Goal: Information Seeking & Learning: Learn about a topic

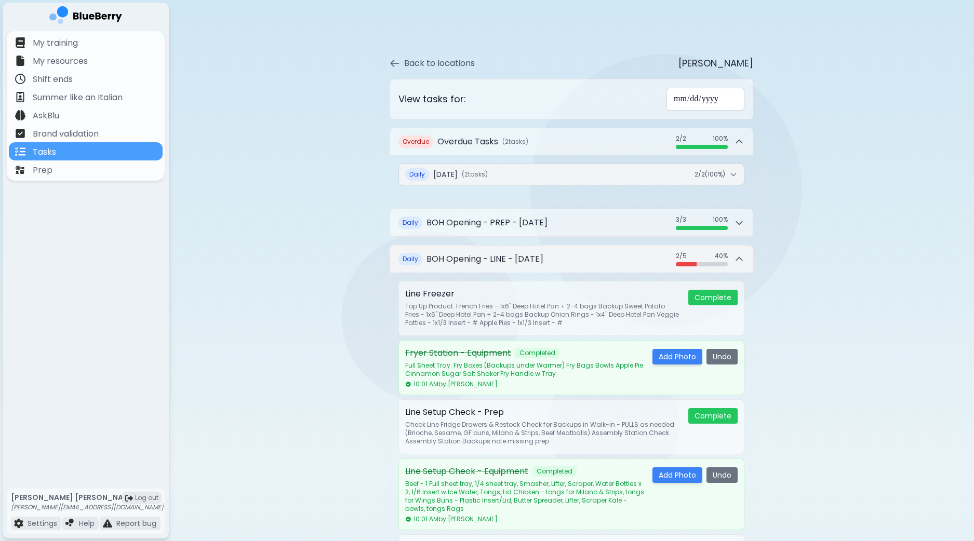
click at [745, 260] on button "Daily BOH Opening - LINE - [DATE] 2 / 5 2 / 5 40 %" at bounding box center [571, 259] width 362 height 27
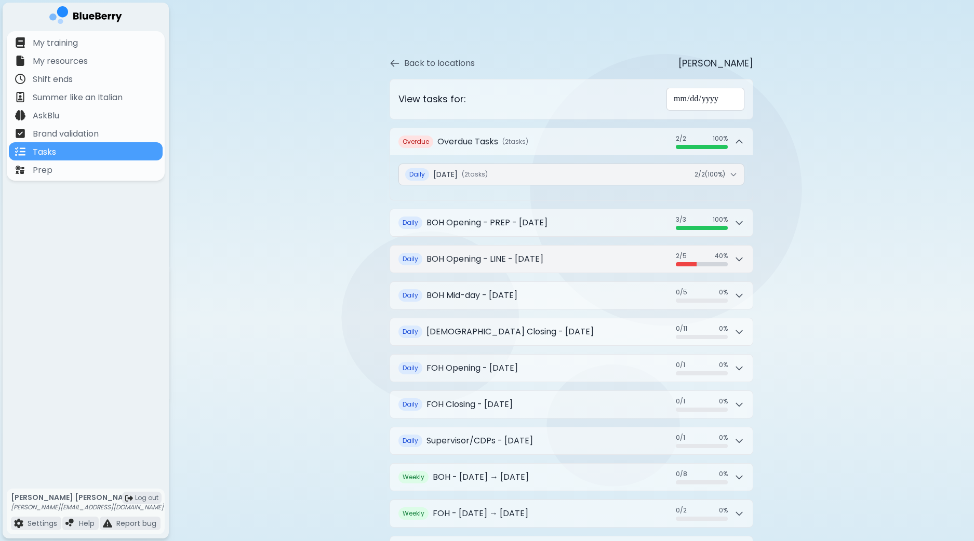
click at [745, 260] on button "Daily BOH Opening - LINE - [DATE] 2 / 5 2 / 5 40 %" at bounding box center [571, 259] width 362 height 27
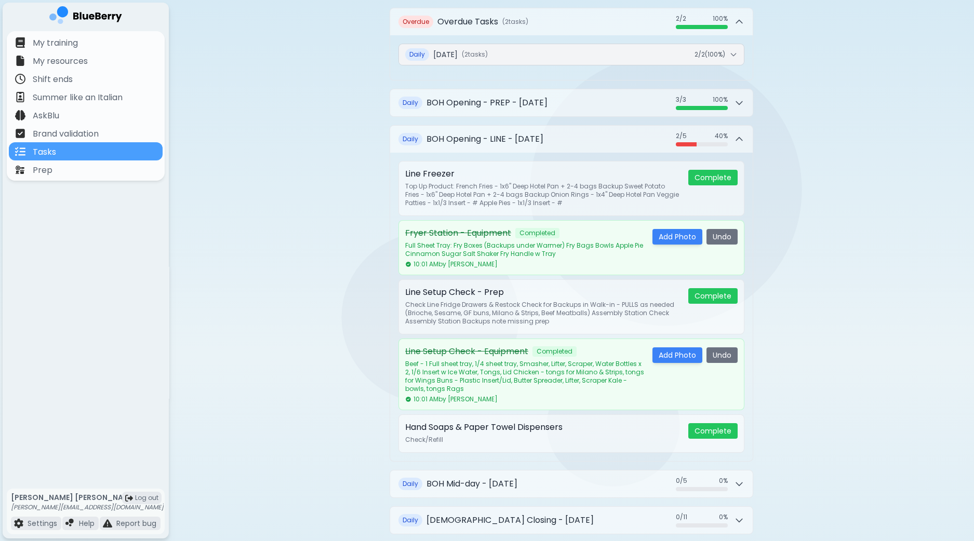
scroll to position [129, 0]
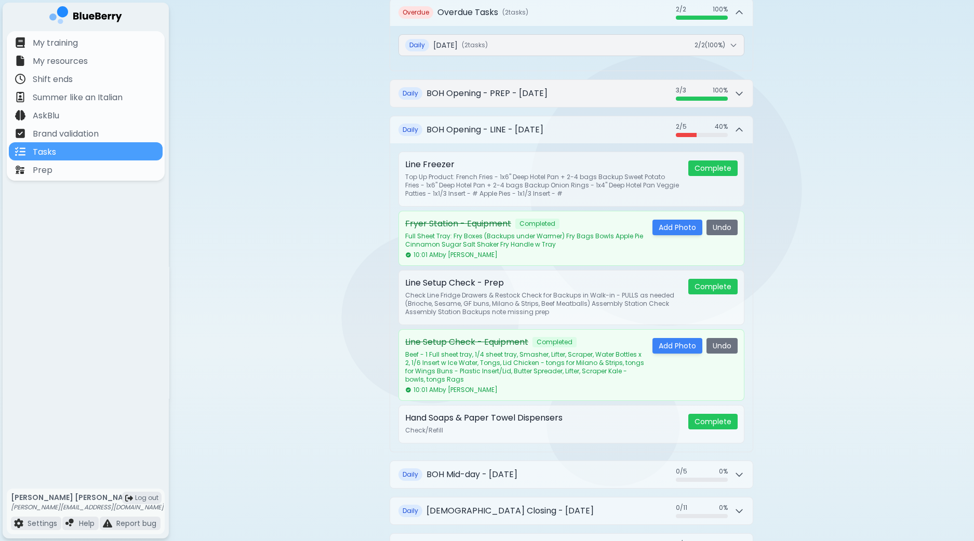
click at [744, 94] on button "Daily BOH Opening - PREP - [DATE] 3 / 3 3 / 3 100 %" at bounding box center [571, 93] width 362 height 27
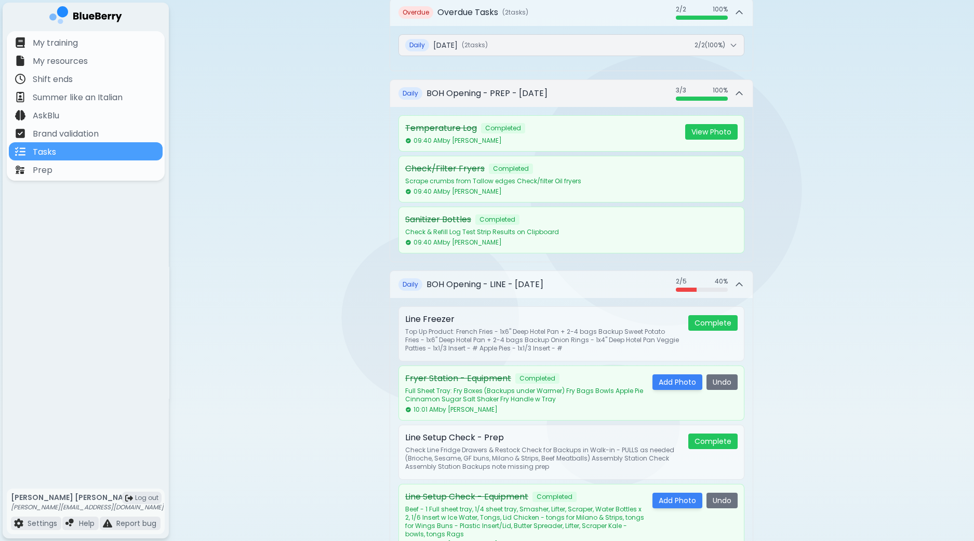
click at [744, 94] on button "Daily BOH Opening - PREP - [DATE] 3 / 3 3 / 3 100 %" at bounding box center [571, 93] width 362 height 27
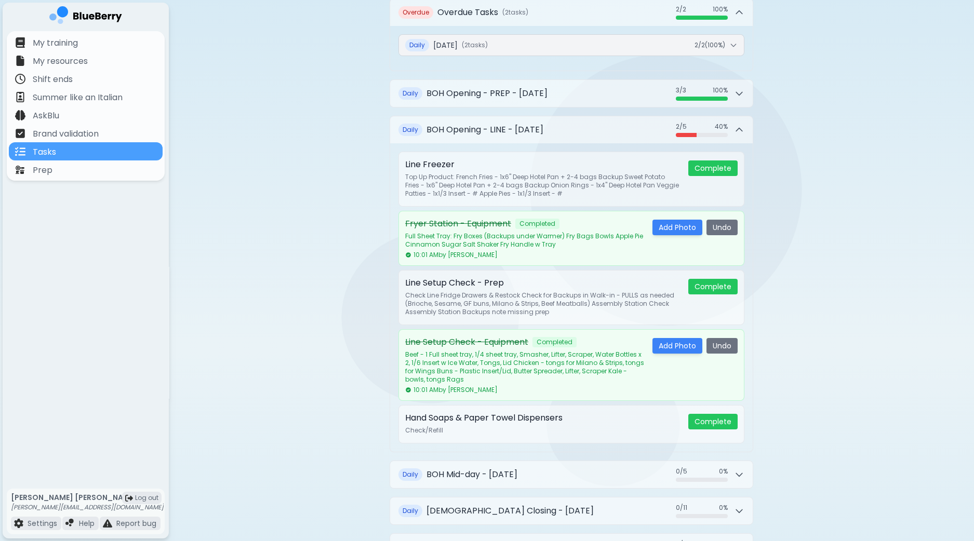
scroll to position [195, 0]
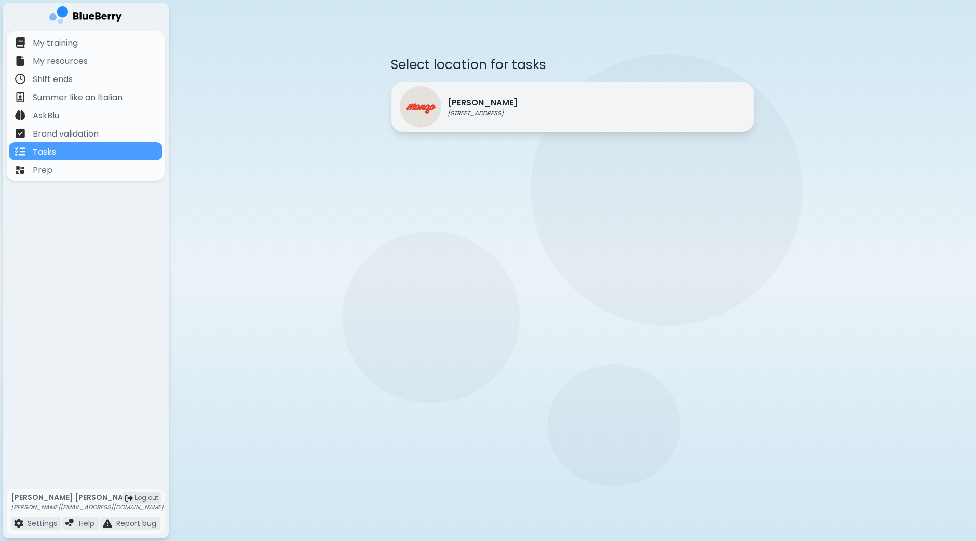
click at [591, 98] on div "Monzo 1401 Granville St, Vancouver" at bounding box center [572, 107] width 363 height 51
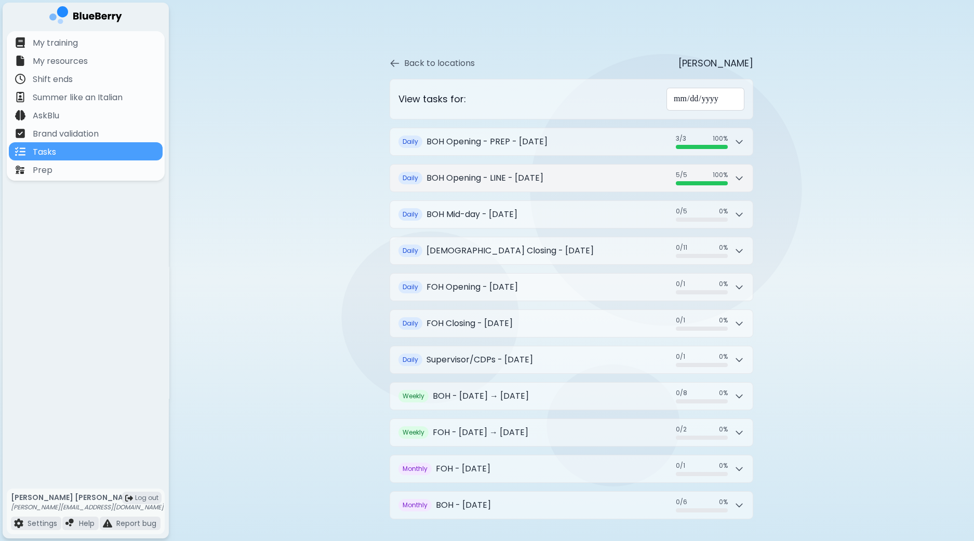
click at [741, 180] on icon at bounding box center [739, 178] width 10 height 10
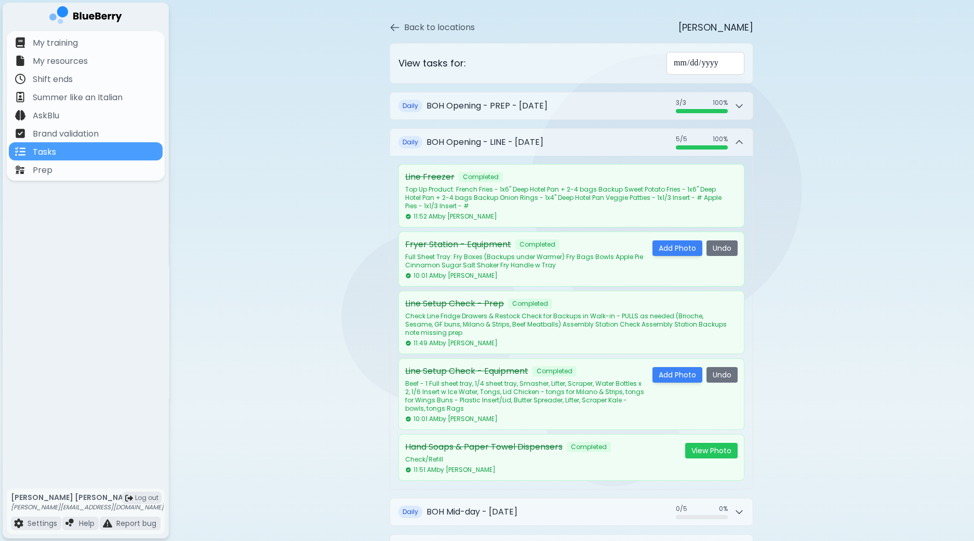
scroll to position [64, 0]
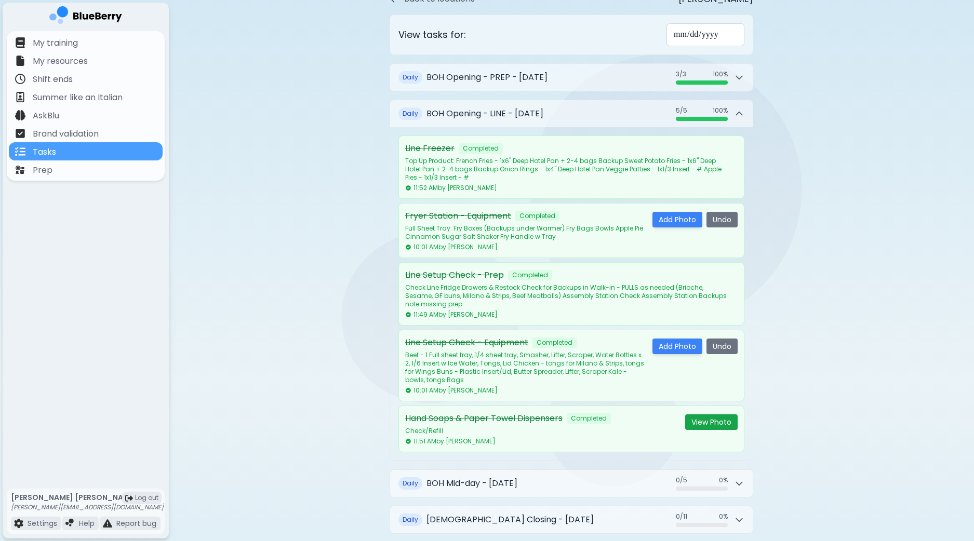
click at [720, 419] on button "View Photo" at bounding box center [711, 422] width 52 height 16
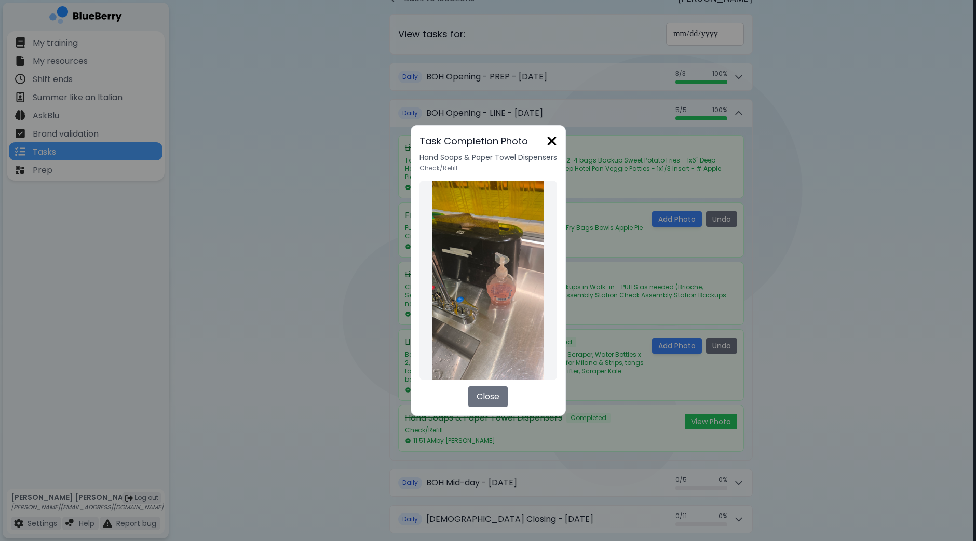
click at [547, 139] on img at bounding box center [552, 141] width 10 height 14
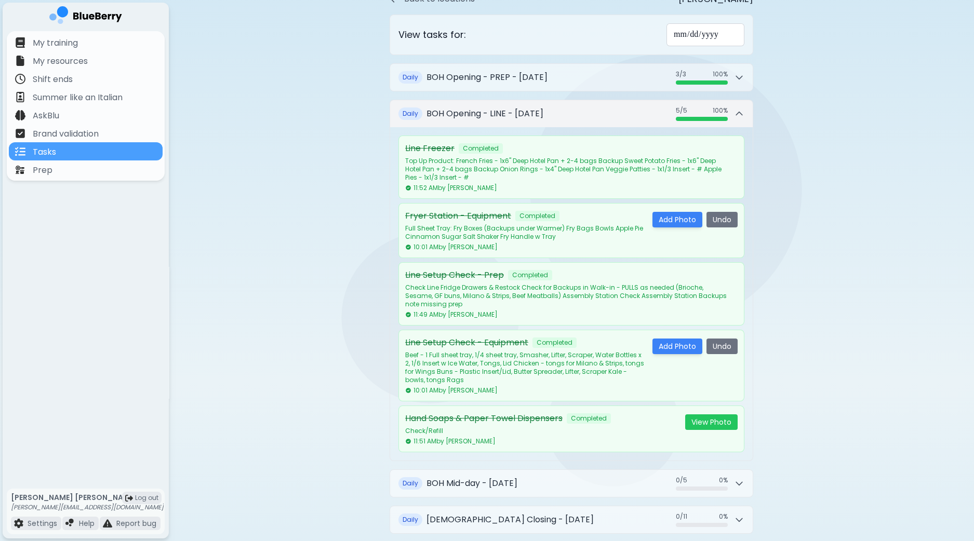
click at [736, 113] on icon at bounding box center [739, 113] width 6 height 3
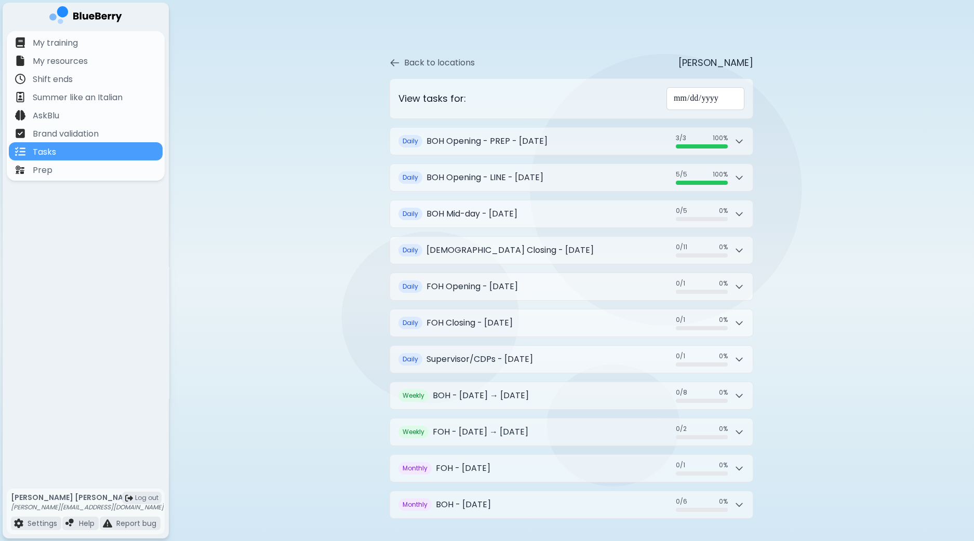
scroll to position [0, 0]
click at [746, 213] on button "Daily BOH Mid-day - Thursday, September 11 0 / 5 0 / 5 0 %" at bounding box center [571, 214] width 362 height 27
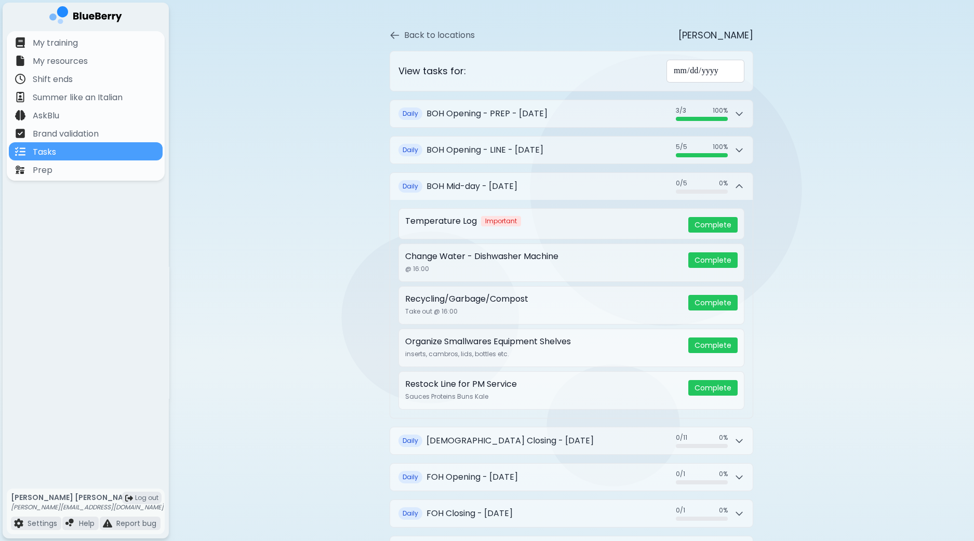
scroll to position [64, 0]
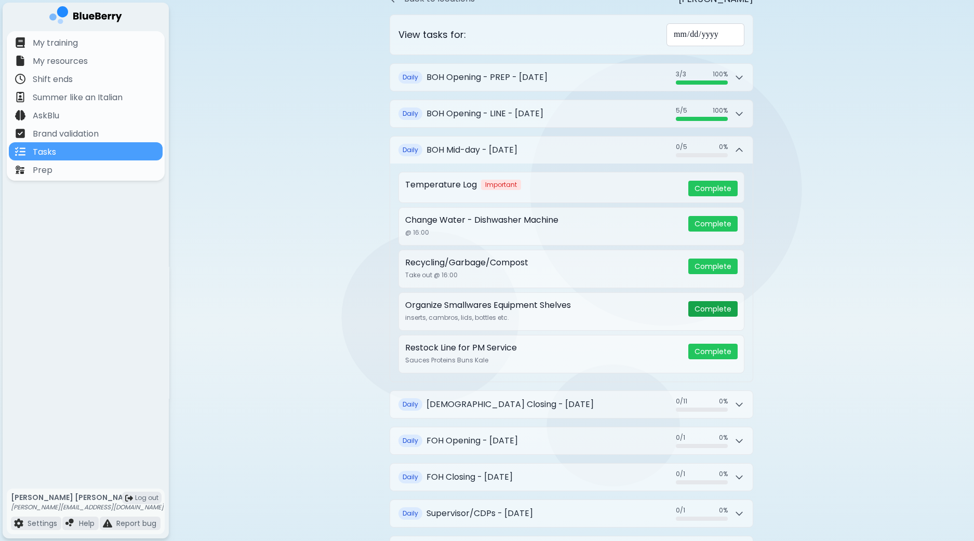
click at [719, 303] on button "Complete" at bounding box center [712, 309] width 49 height 16
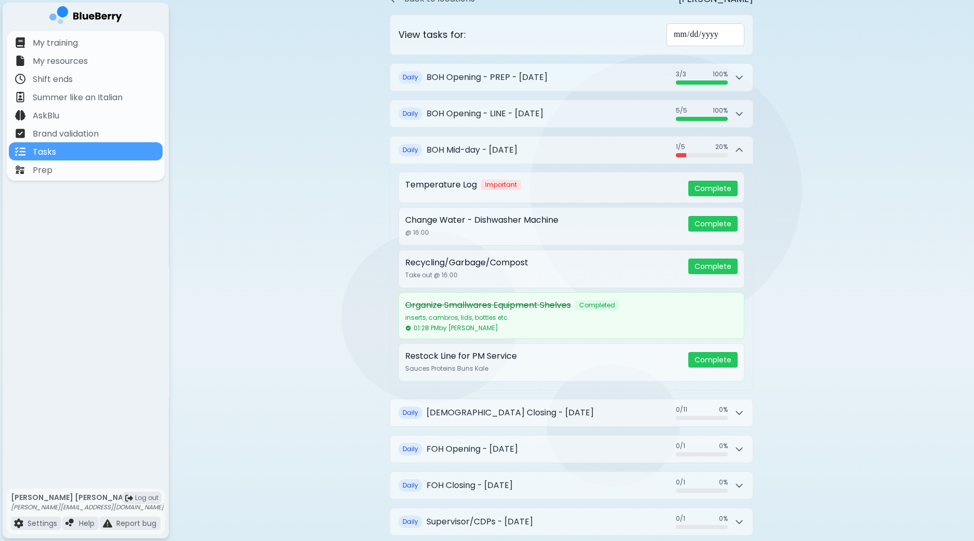
click at [675, 305] on div "Organize Smallwares Equipment Shelves Completed" at bounding box center [567, 305] width 324 height 12
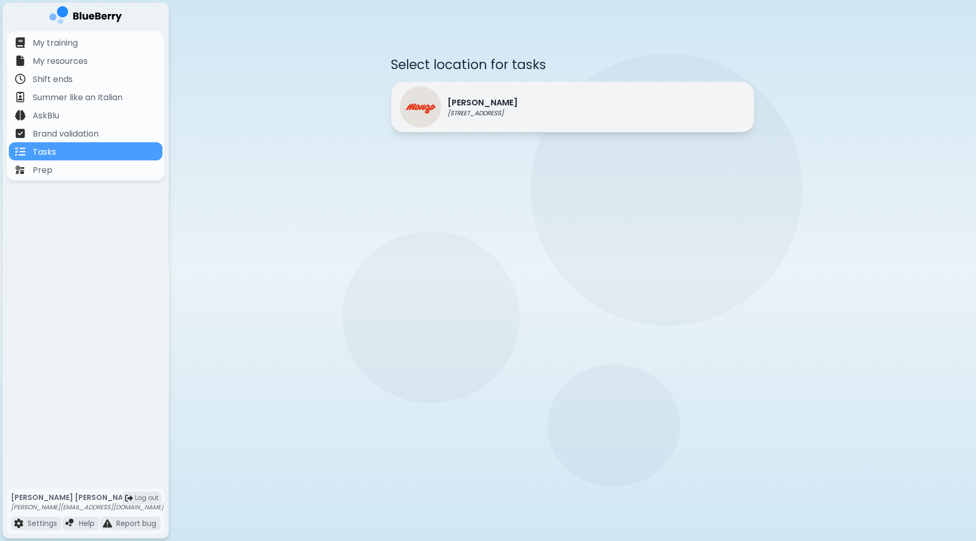
click at [552, 114] on div "Monzo 1401 Granville St, Vancouver" at bounding box center [572, 107] width 363 height 51
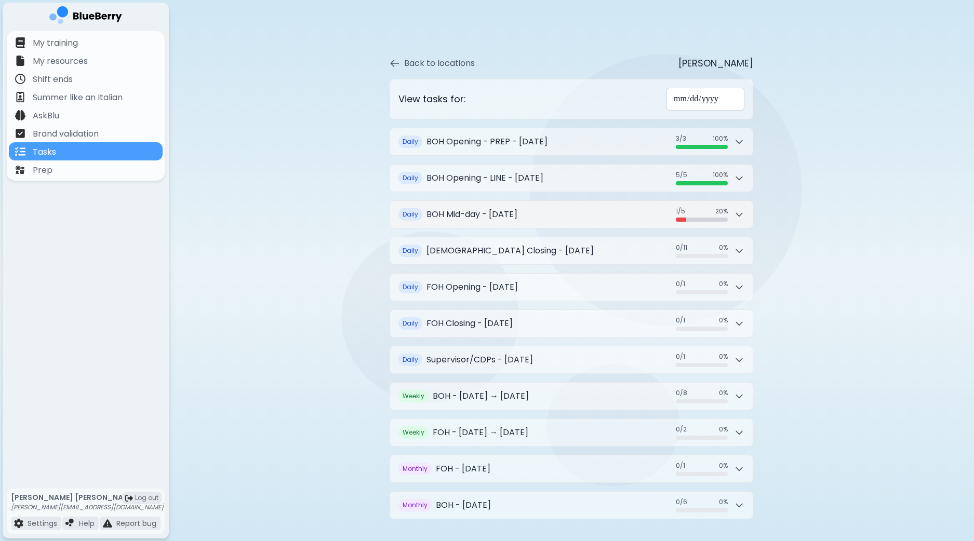
click at [735, 209] on icon at bounding box center [739, 214] width 10 height 10
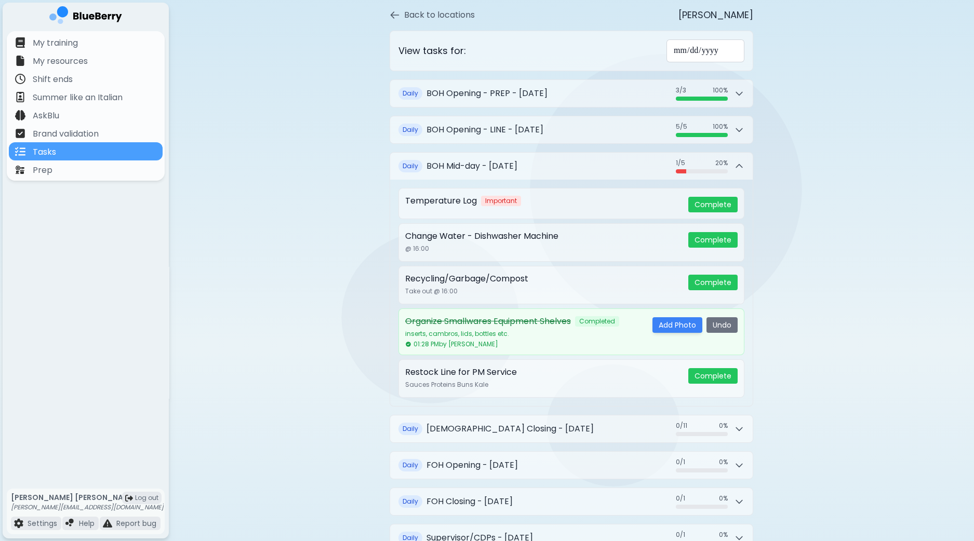
scroll to position [64, 0]
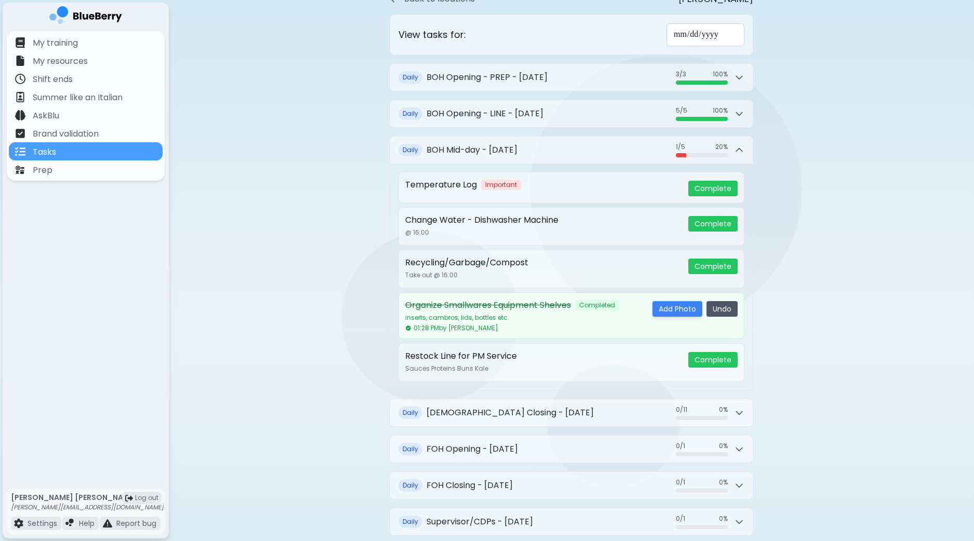
click at [722, 305] on button "Undo" at bounding box center [721, 309] width 31 height 16
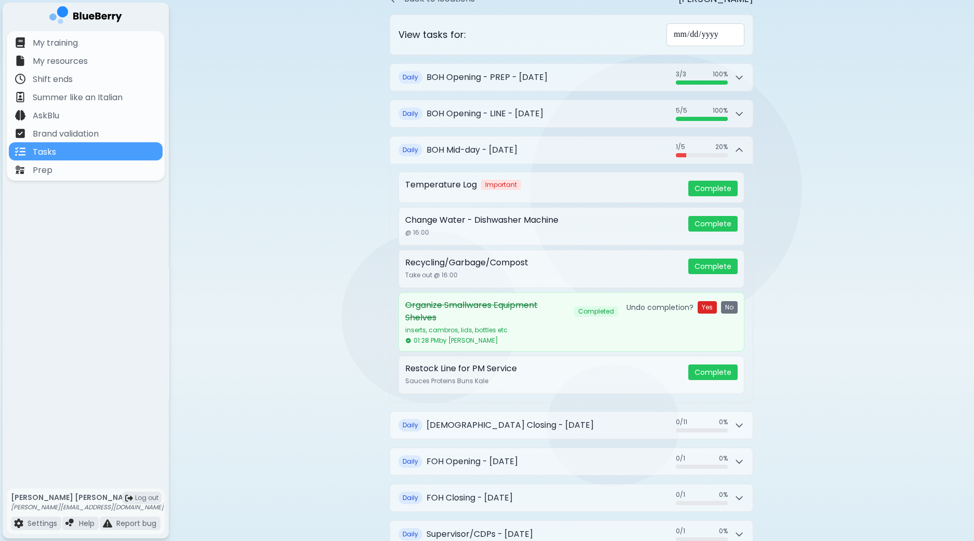
click at [710, 306] on button "Yes" at bounding box center [706, 307] width 19 height 12
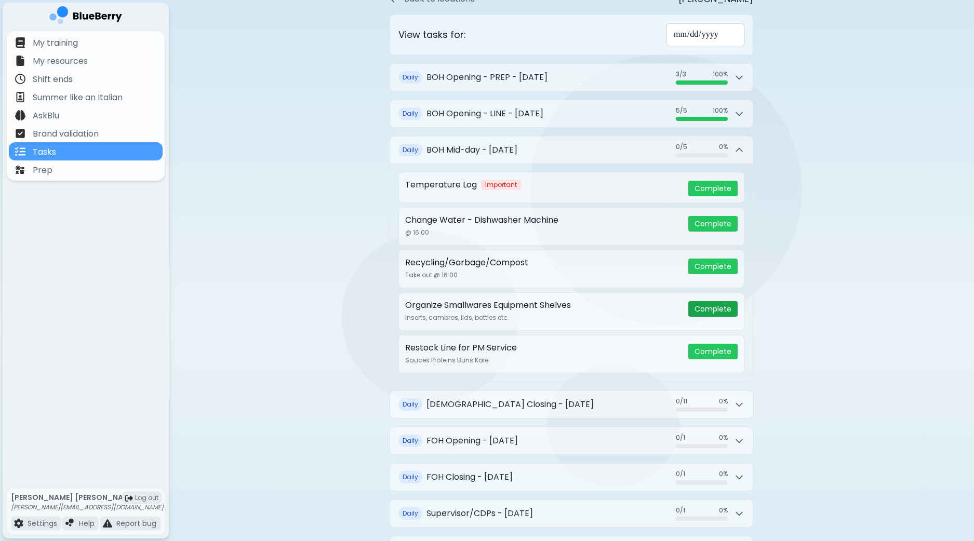
click at [713, 308] on button "Complete" at bounding box center [712, 309] width 49 height 16
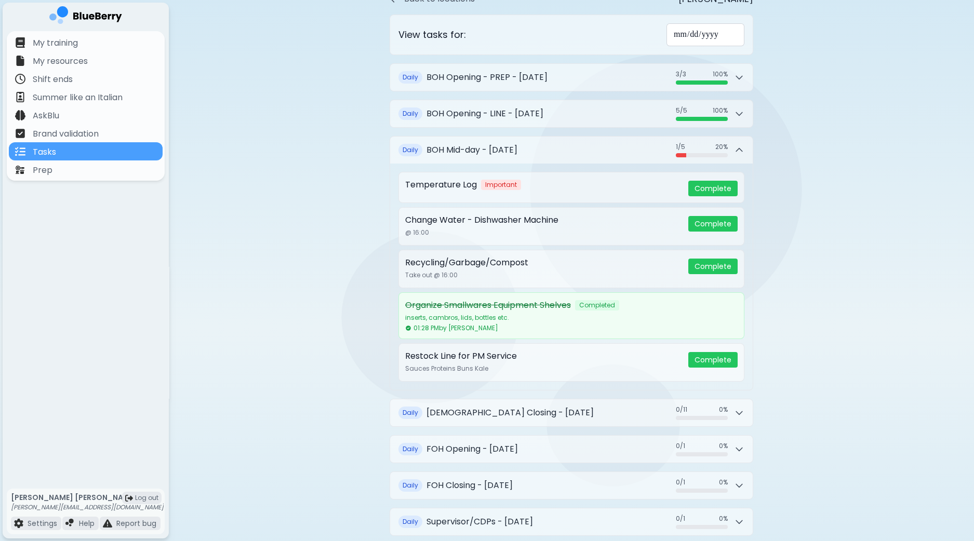
click at [713, 308] on div "Organize Smallwares Equipment Shelves Completed" at bounding box center [567, 305] width 324 height 12
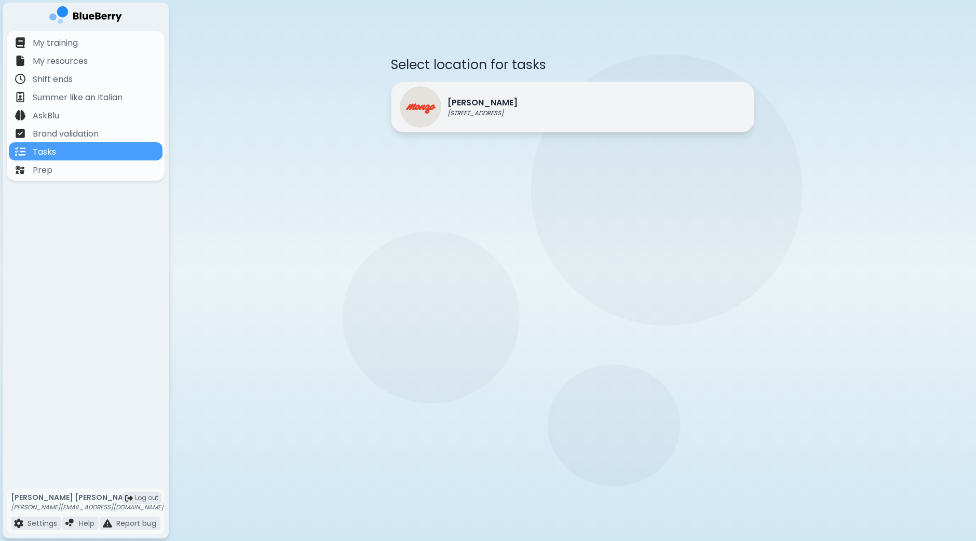
click at [499, 124] on div "Monzo 1401 Granville St, Vancouver" at bounding box center [459, 107] width 118 height 42
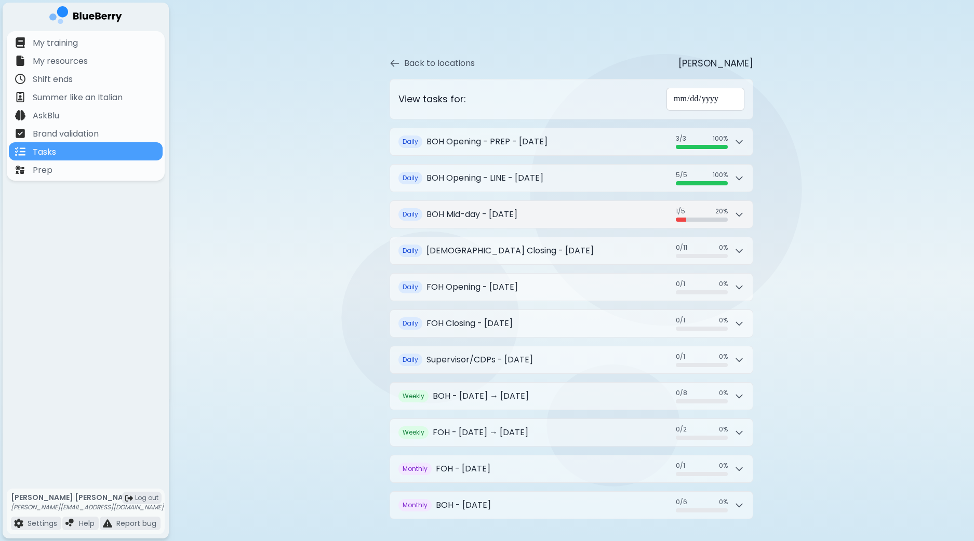
click at [736, 211] on icon at bounding box center [739, 214] width 10 height 10
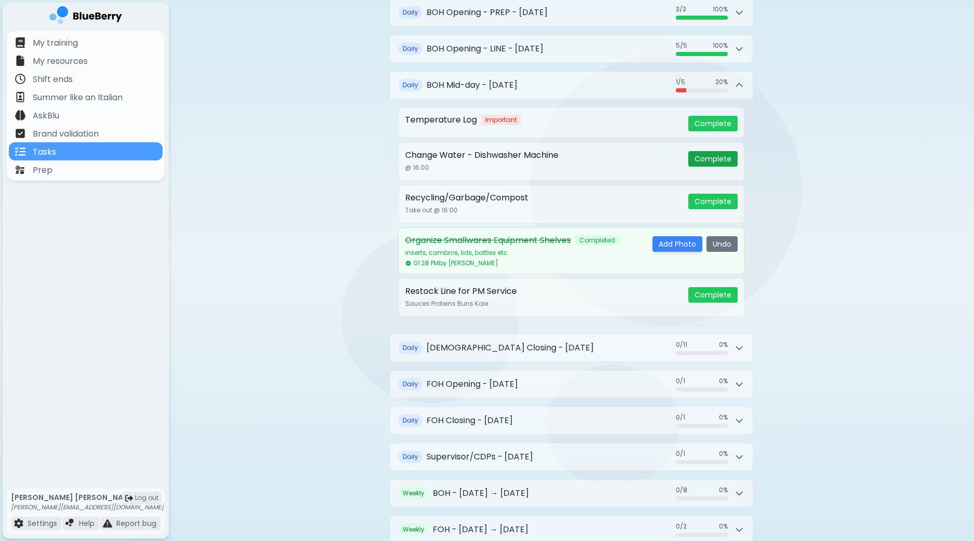
scroll to position [64, 0]
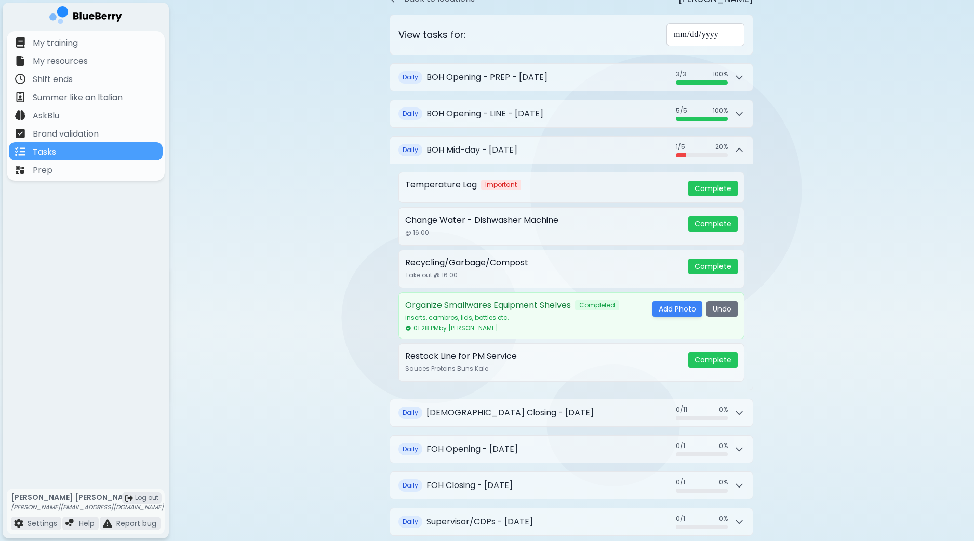
click at [816, 253] on div "**********" at bounding box center [571, 329] width 805 height 787
click at [723, 304] on button "Undo" at bounding box center [721, 309] width 31 height 16
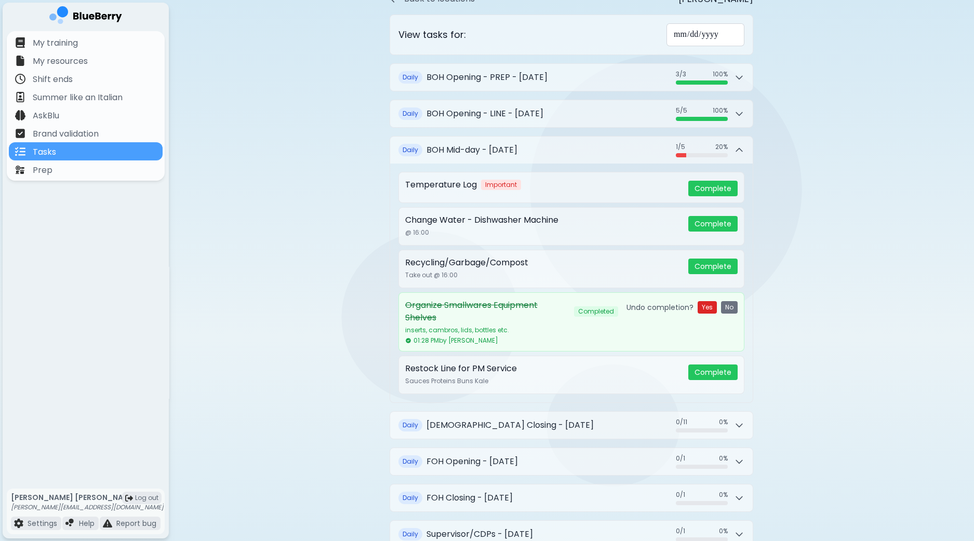
click at [705, 306] on button "Yes" at bounding box center [706, 307] width 19 height 12
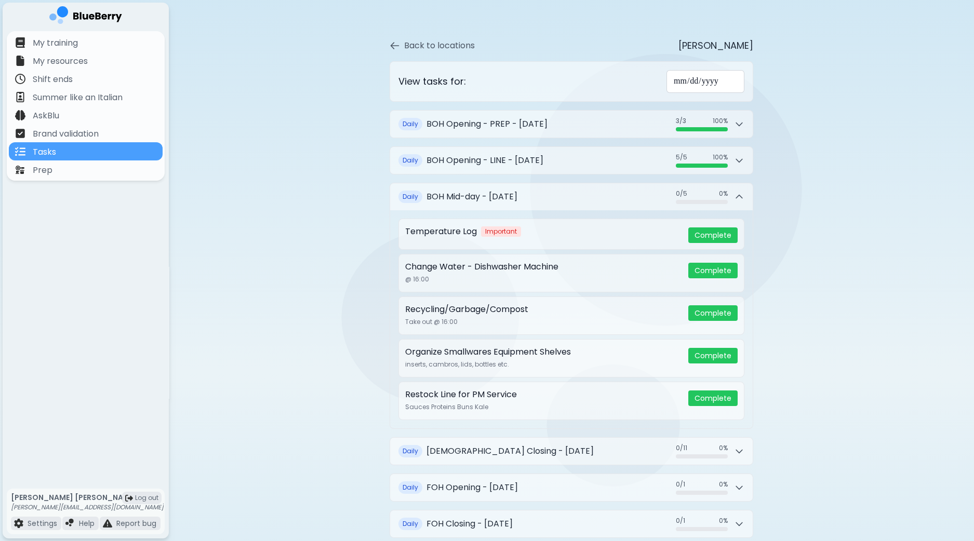
scroll to position [0, 0]
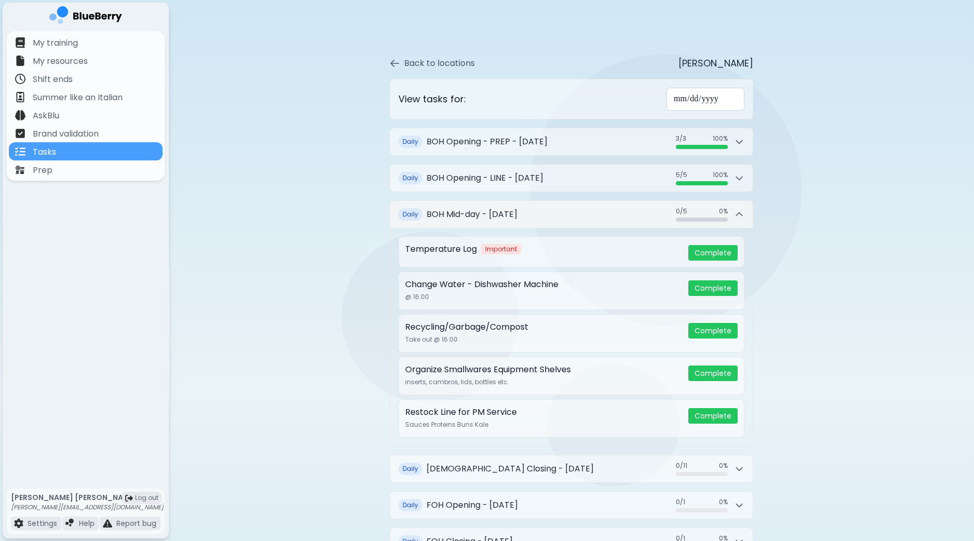
click at [745, 214] on button "Daily BOH Mid-day - Thursday, September 11 0 / 5 0 / 5 0 %" at bounding box center [571, 214] width 362 height 27
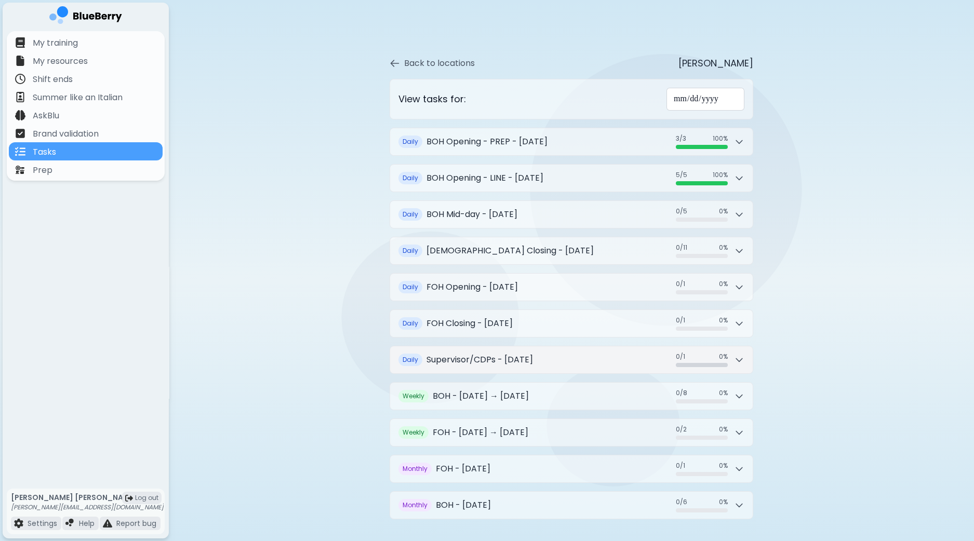
click at [738, 358] on icon at bounding box center [739, 360] width 10 height 10
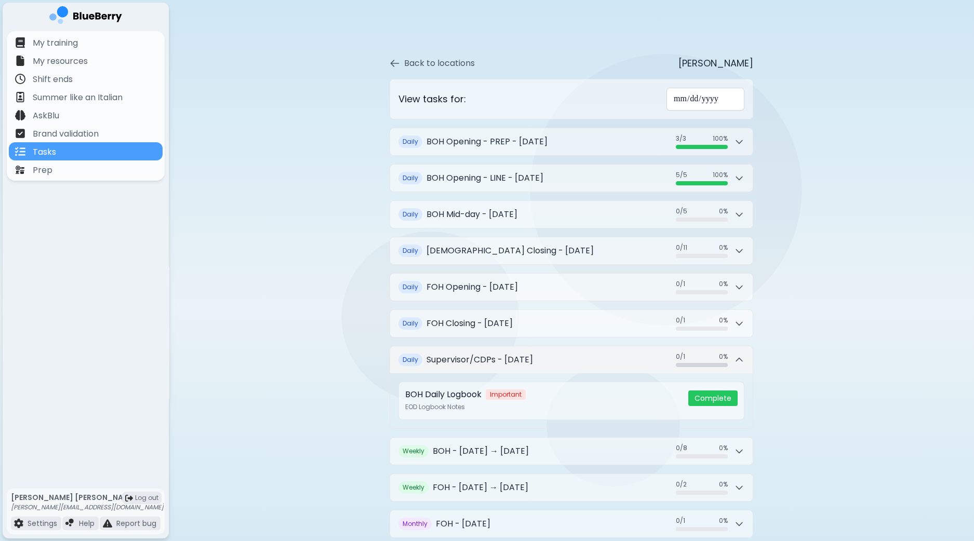
click at [738, 358] on icon at bounding box center [739, 360] width 10 height 10
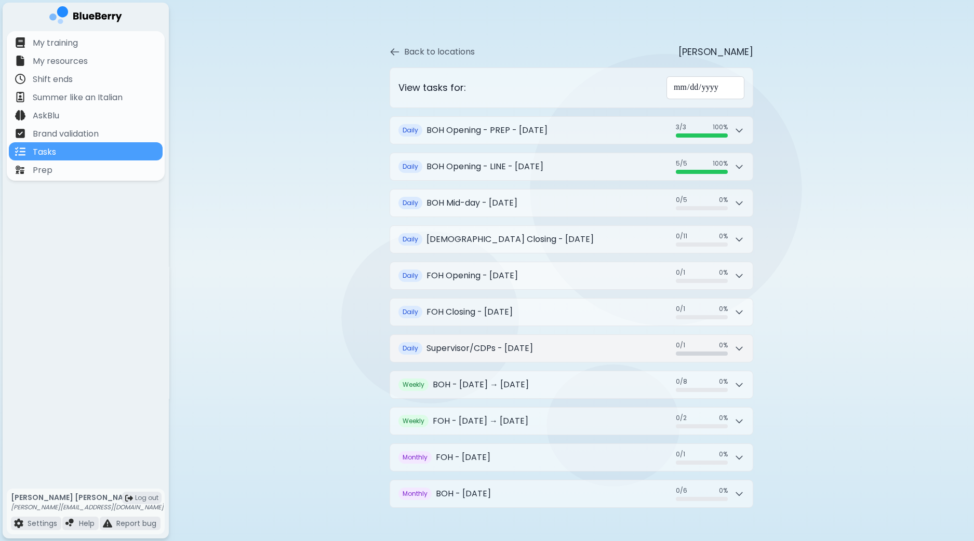
scroll to position [17, 0]
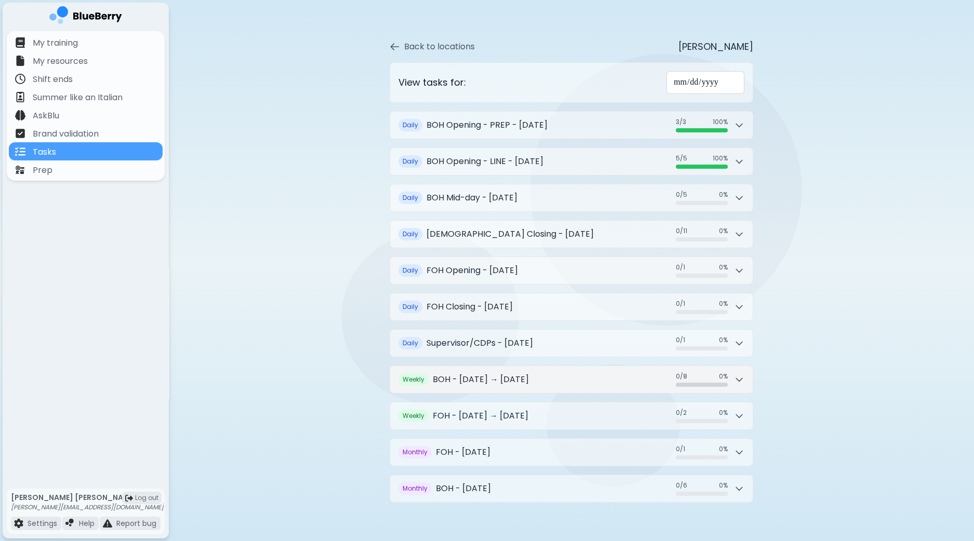
click at [734, 374] on icon at bounding box center [739, 379] width 10 height 10
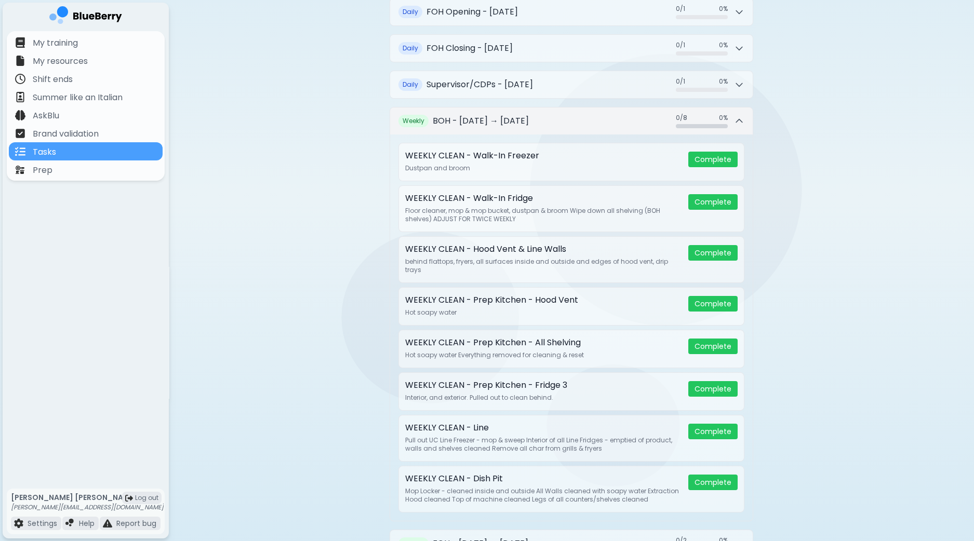
scroll to position [276, 0]
click at [738, 120] on icon at bounding box center [739, 120] width 10 height 10
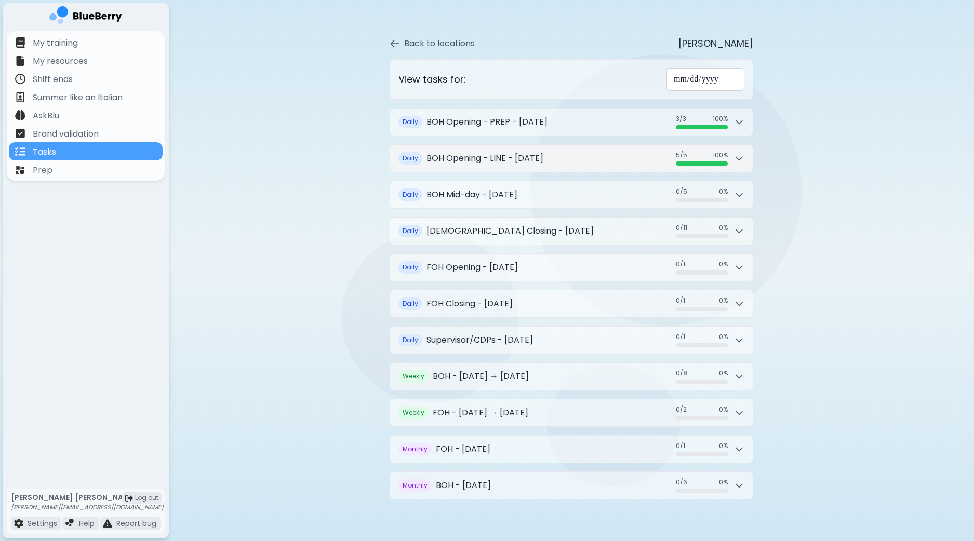
scroll to position [17, 0]
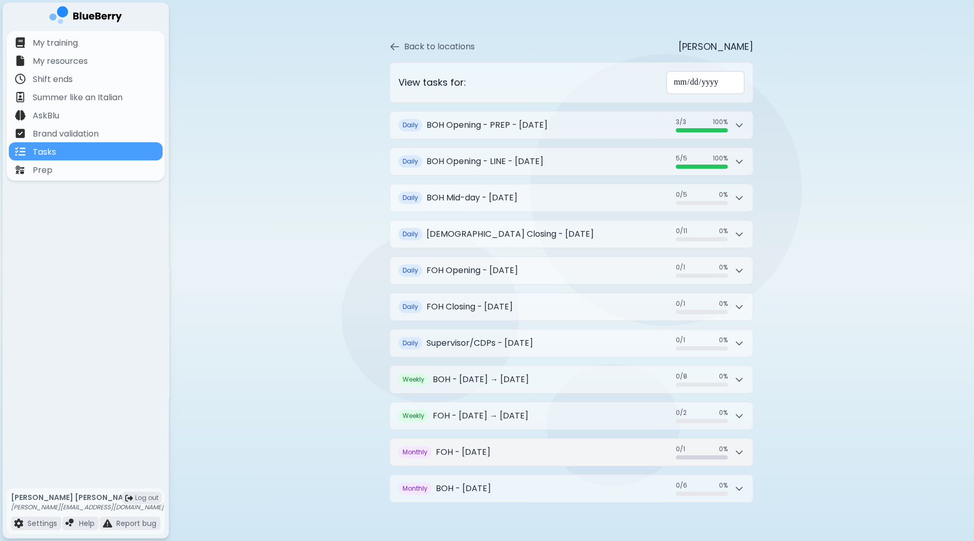
click at [735, 448] on icon at bounding box center [739, 452] width 10 height 10
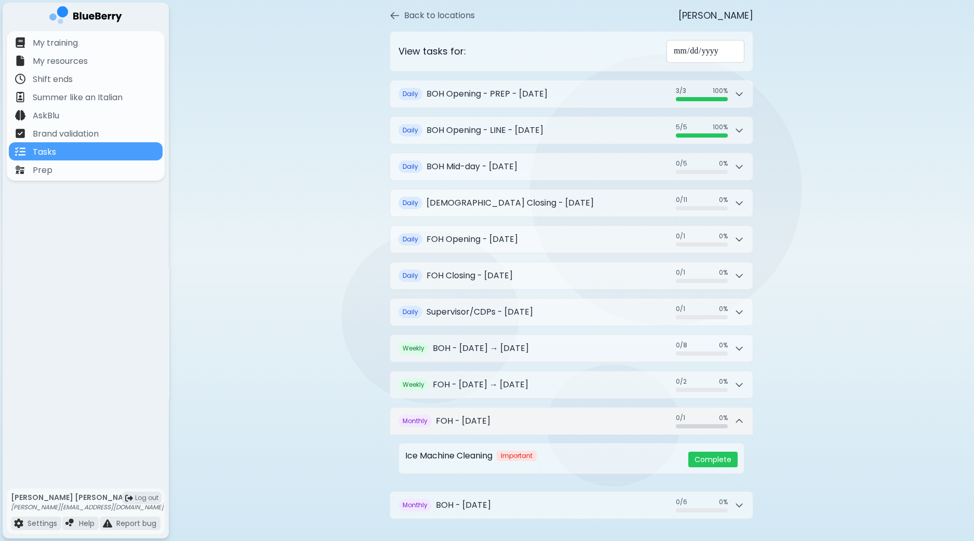
scroll to position [64, 0]
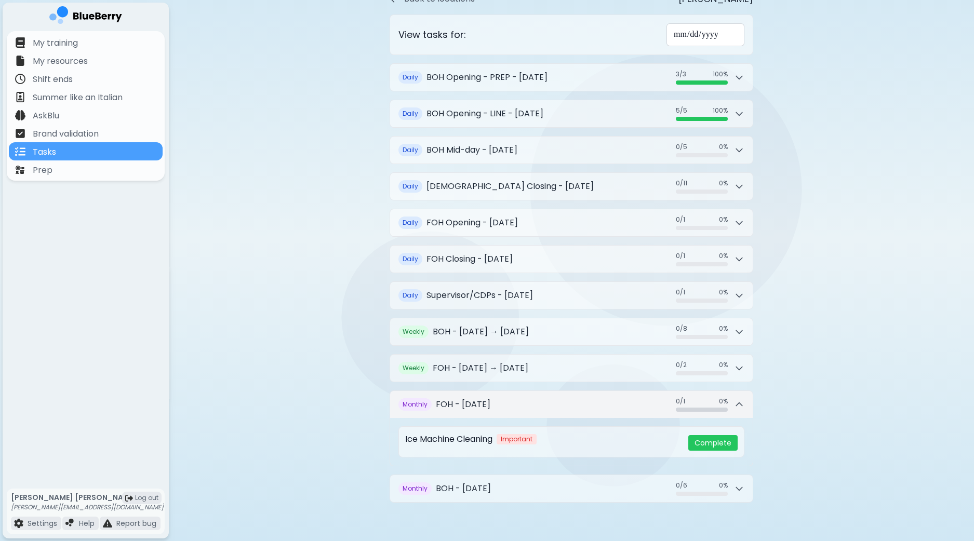
click at [740, 404] on icon at bounding box center [739, 404] width 10 height 10
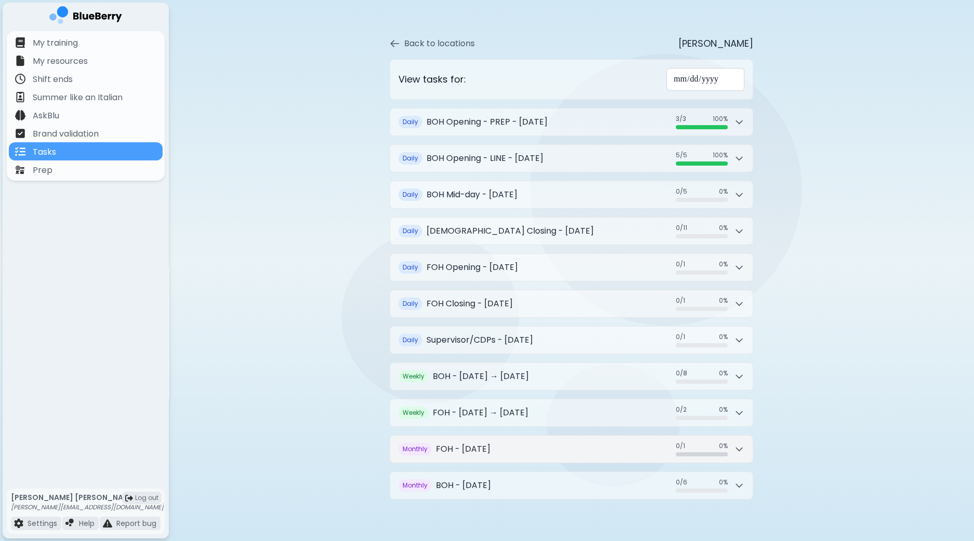
scroll to position [17, 0]
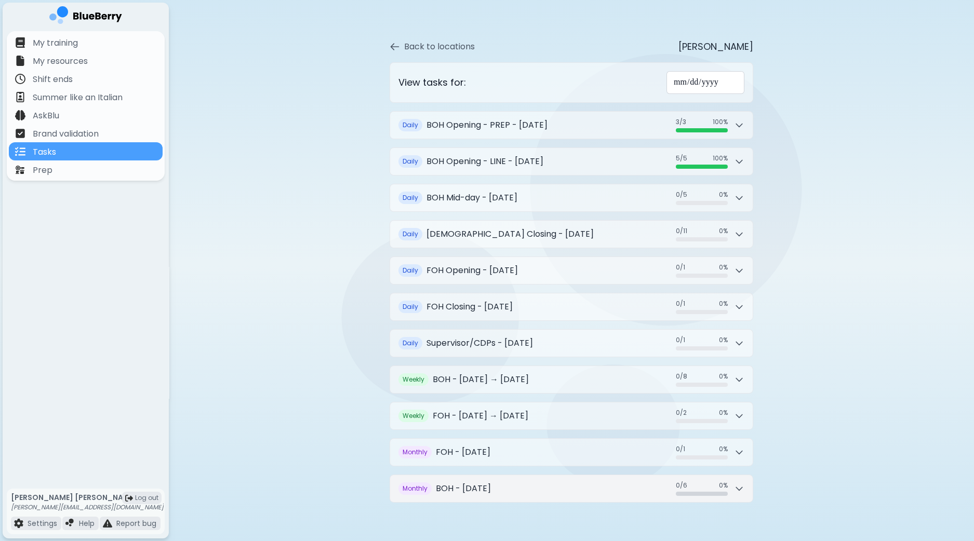
click at [737, 483] on icon at bounding box center [739, 488] width 10 height 10
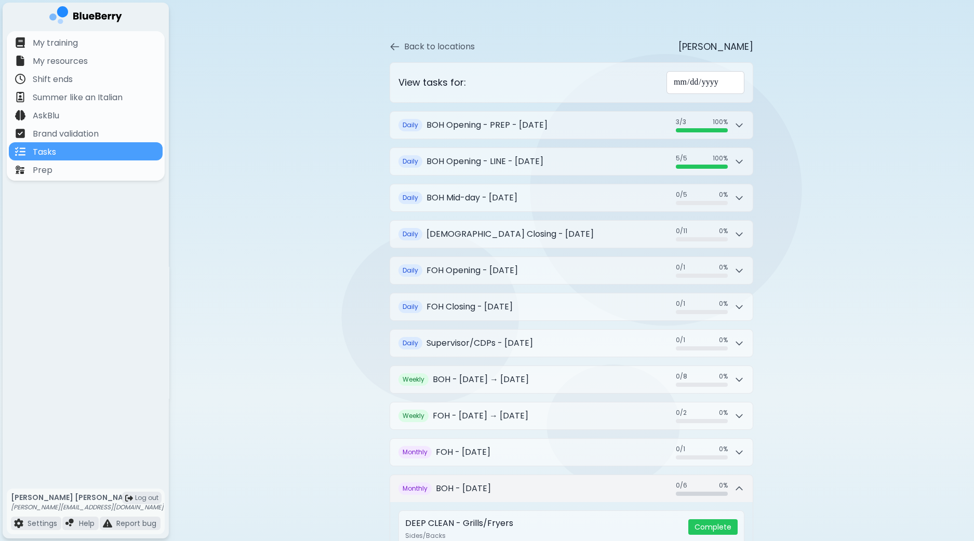
scroll to position [285, 0]
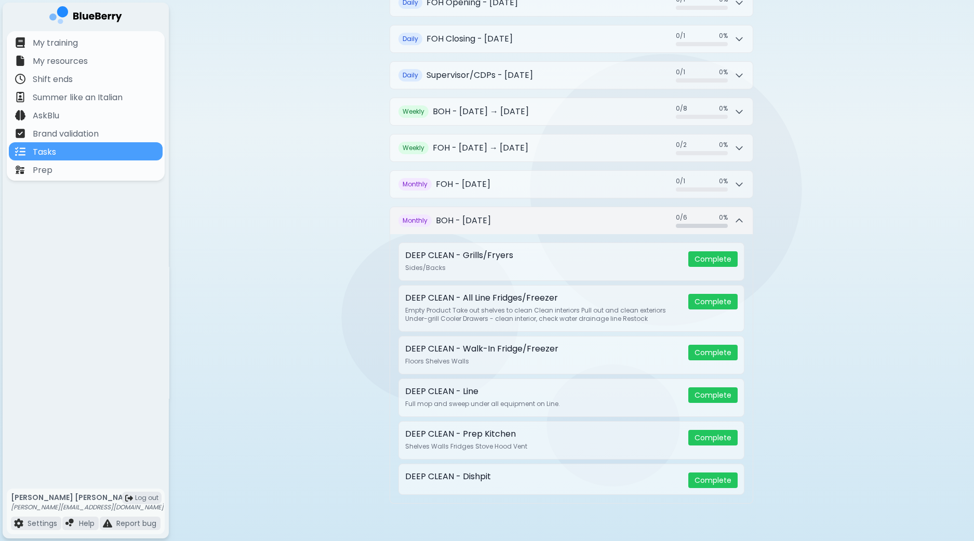
click at [746, 219] on button "Monthly BOH - September 2025 0 / 6 0 / 6 0 %" at bounding box center [571, 220] width 362 height 27
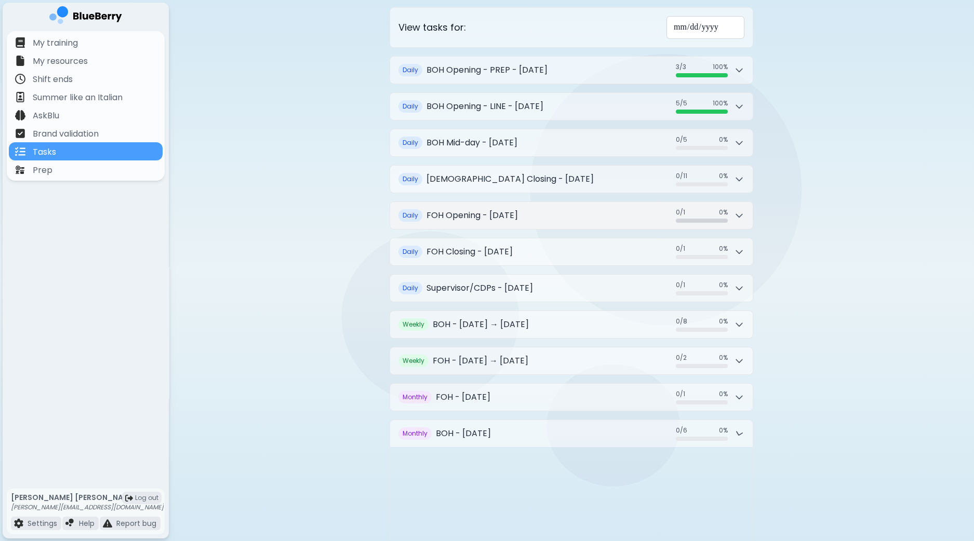
scroll to position [17, 0]
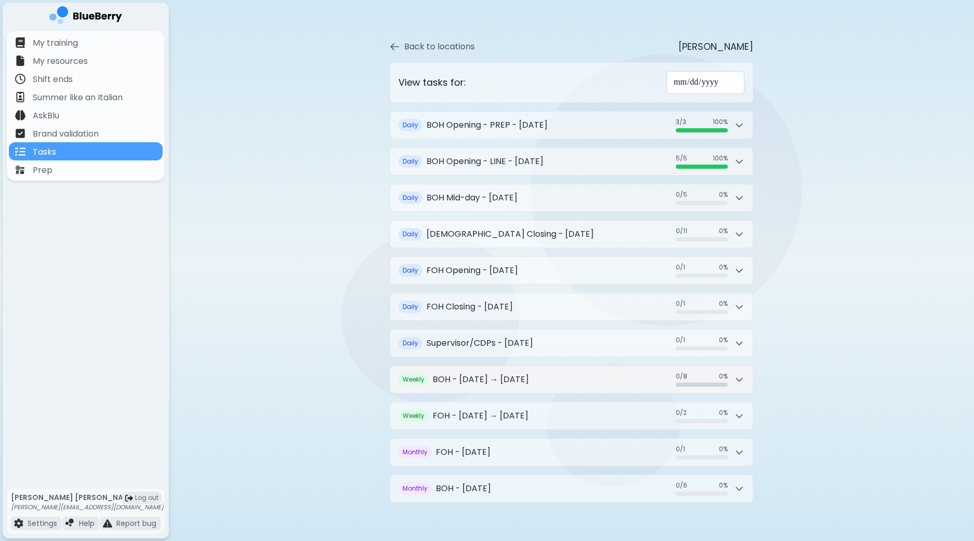
click at [737, 374] on icon at bounding box center [739, 379] width 10 height 10
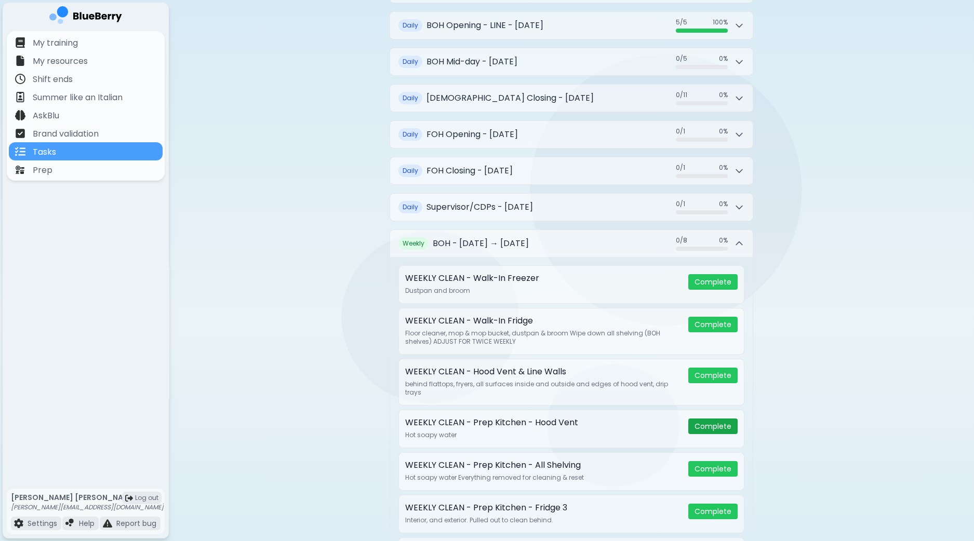
scroll to position [0, 0]
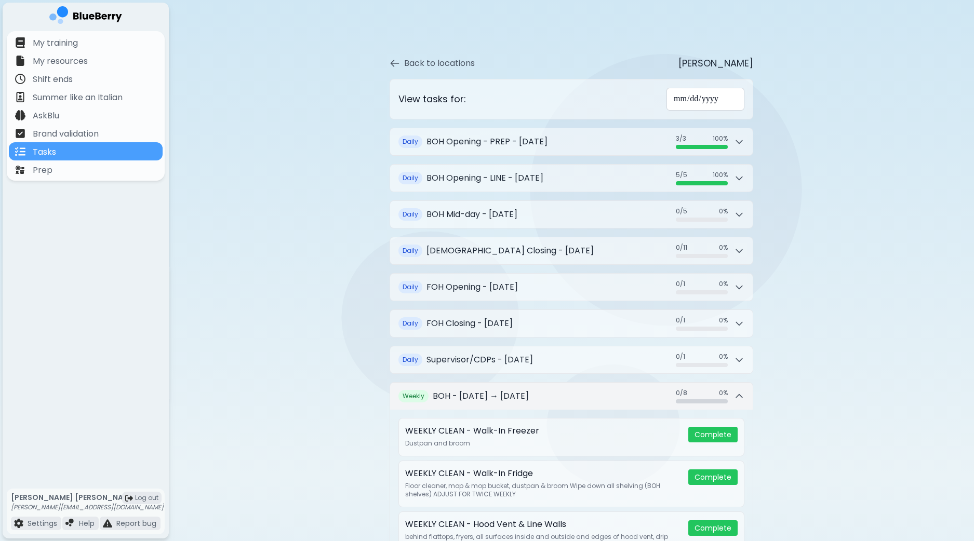
click at [740, 391] on icon at bounding box center [739, 396] width 10 height 10
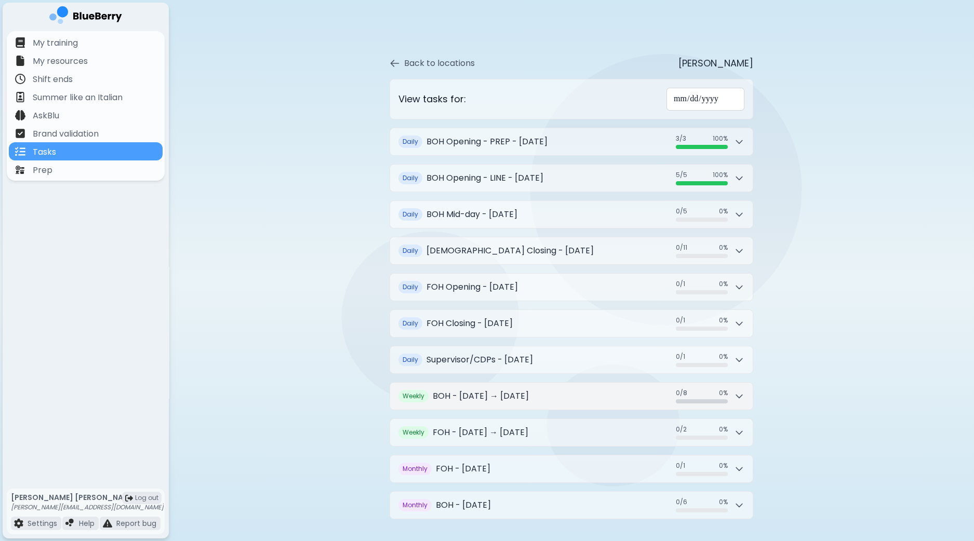
scroll to position [17, 0]
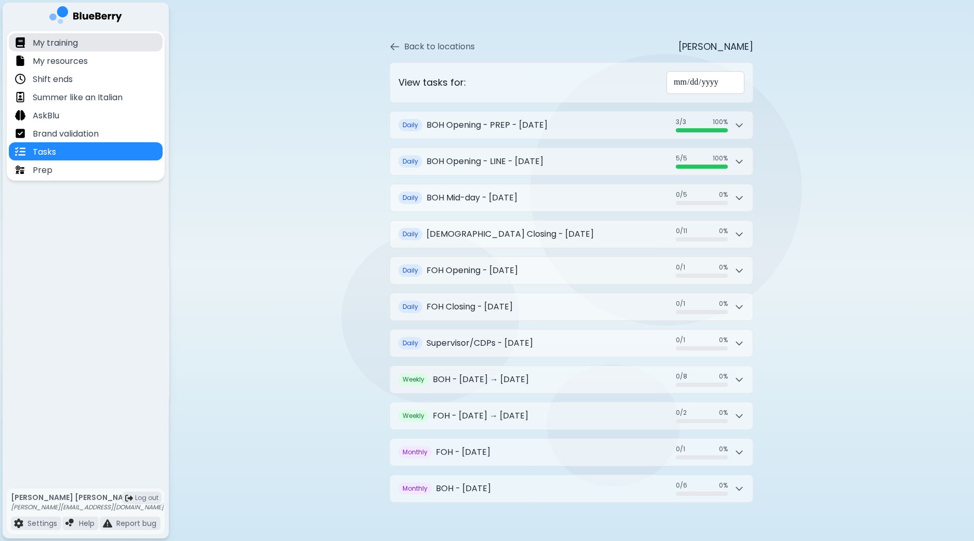
click at [48, 37] on p "My training" at bounding box center [55, 43] width 45 height 12
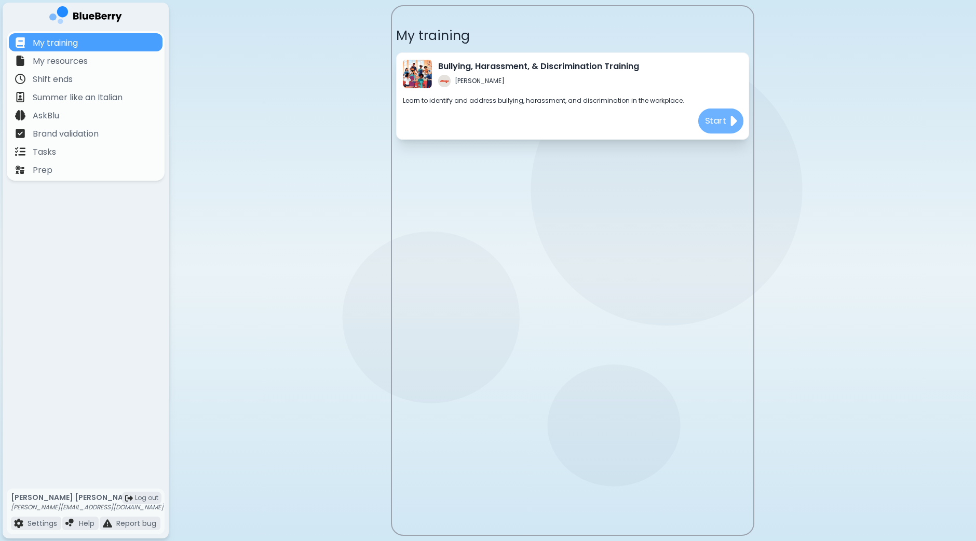
click at [724, 123] on p "Start" at bounding box center [716, 121] width 22 height 13
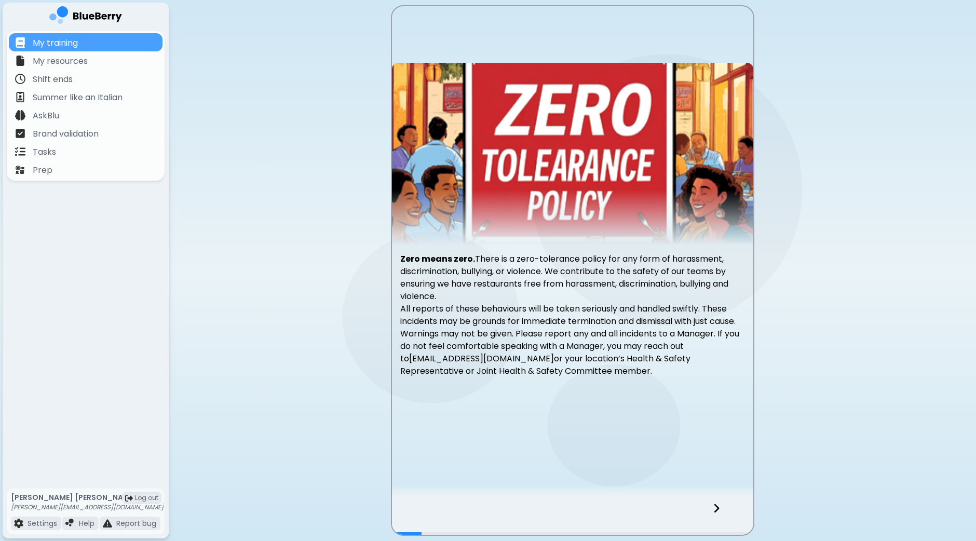
click at [714, 512] on icon at bounding box center [716, 508] width 5 height 9
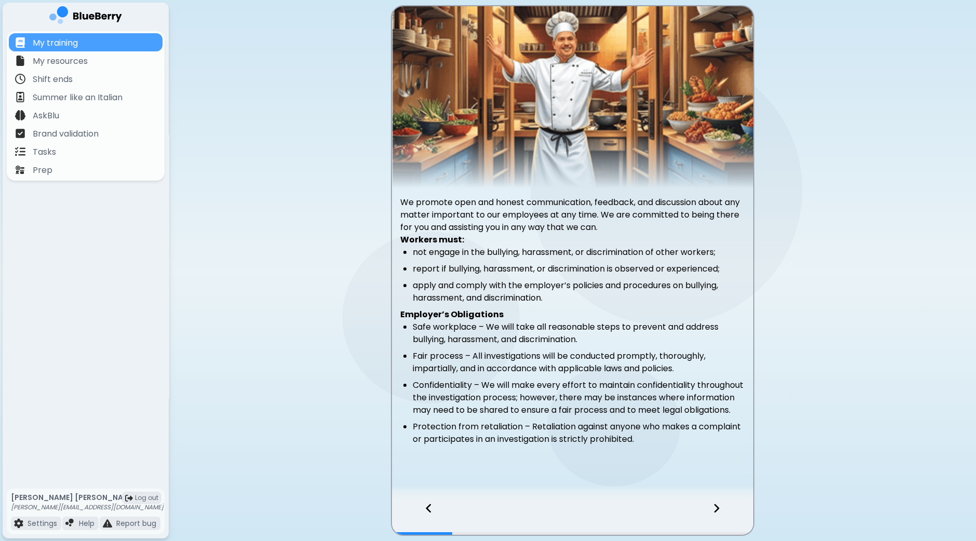
click at [714, 512] on icon at bounding box center [716, 508] width 5 height 9
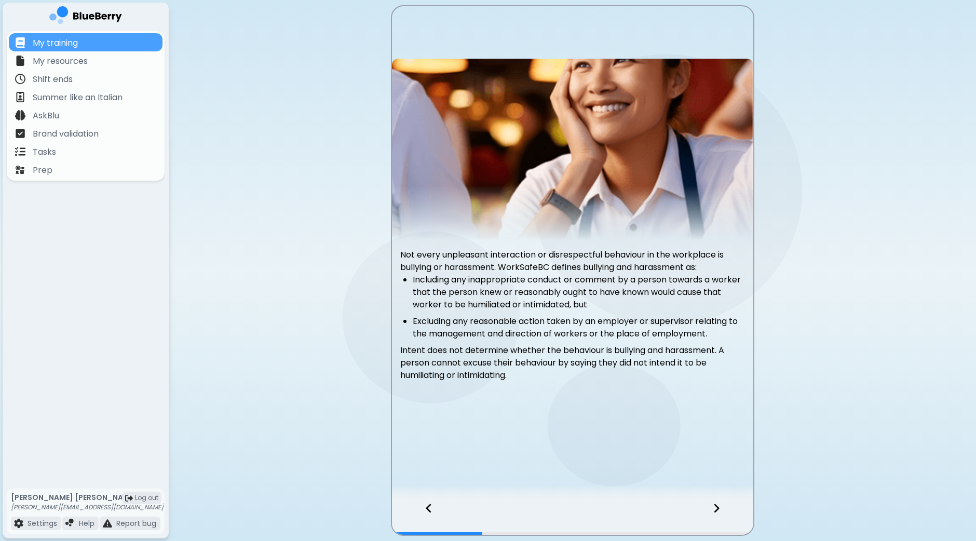
click at [719, 514] on div at bounding box center [722, 518] width 61 height 34
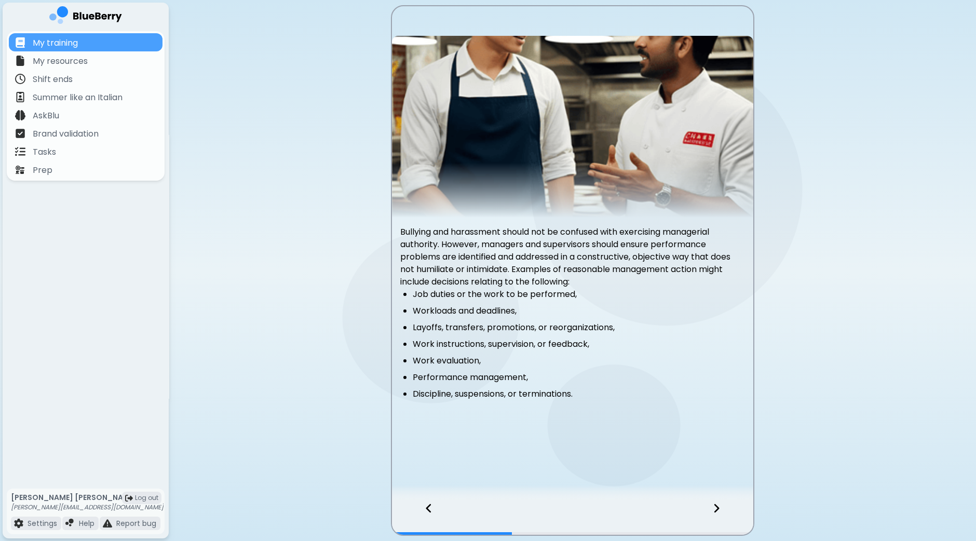
click at [719, 510] on icon at bounding box center [716, 508] width 7 height 11
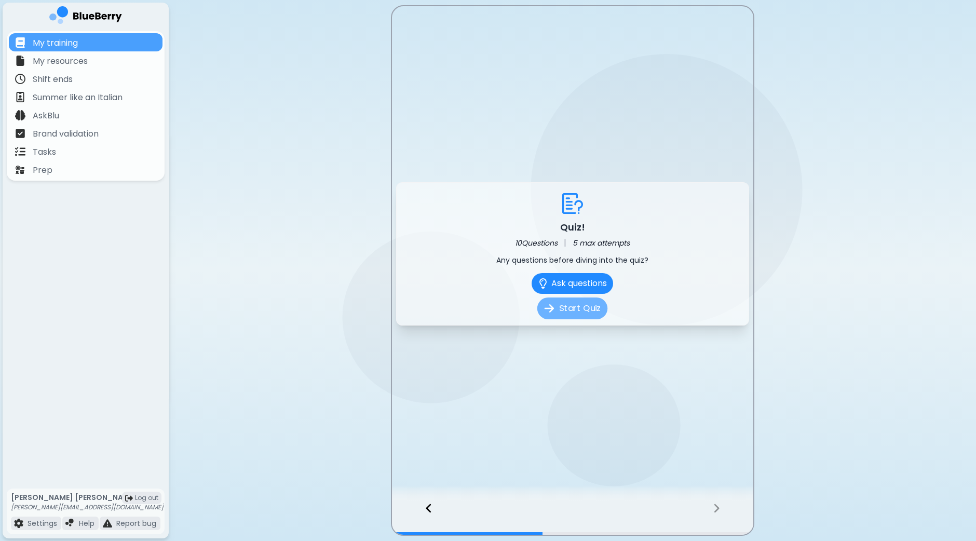
click at [581, 309] on button "Start Quiz" at bounding box center [572, 309] width 70 height 22
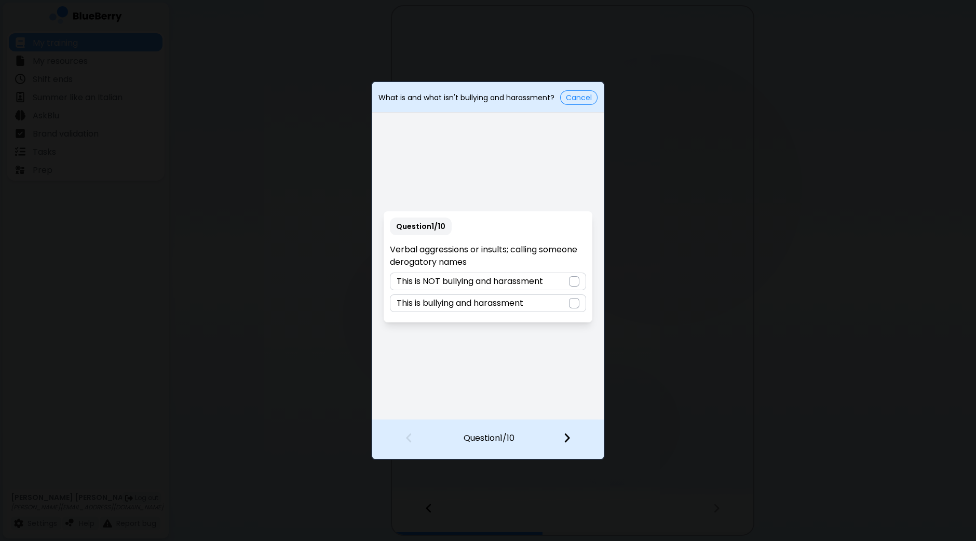
click at [574, 305] on div at bounding box center [574, 303] width 10 height 10
click at [564, 440] on img at bounding box center [566, 437] width 7 height 11
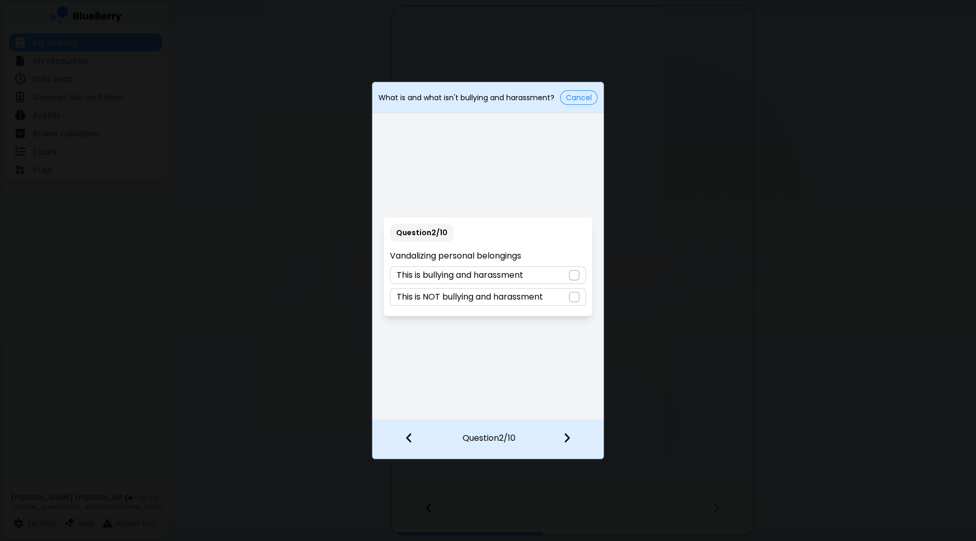
click at [574, 278] on div at bounding box center [574, 275] width 10 height 10
click at [567, 439] on img at bounding box center [566, 437] width 7 height 11
click at [582, 279] on div "This is NOT bullying and harassment" at bounding box center [488, 275] width 196 height 18
click at [569, 438] on img at bounding box center [566, 437] width 7 height 11
click at [578, 297] on div at bounding box center [574, 297] width 10 height 10
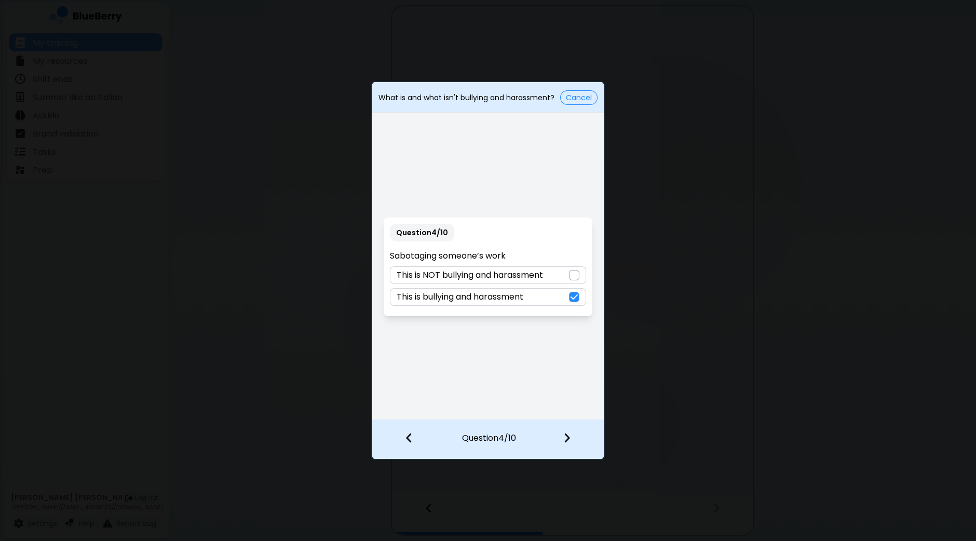
click at [568, 432] on img at bounding box center [566, 437] width 7 height 11
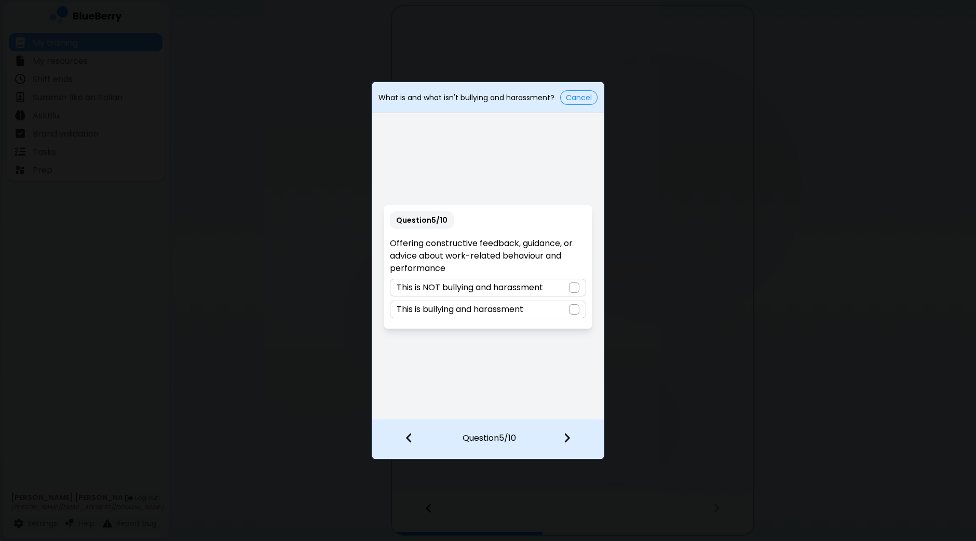
click at [574, 286] on div at bounding box center [574, 287] width 10 height 10
click at [567, 438] on img at bounding box center [566, 437] width 7 height 11
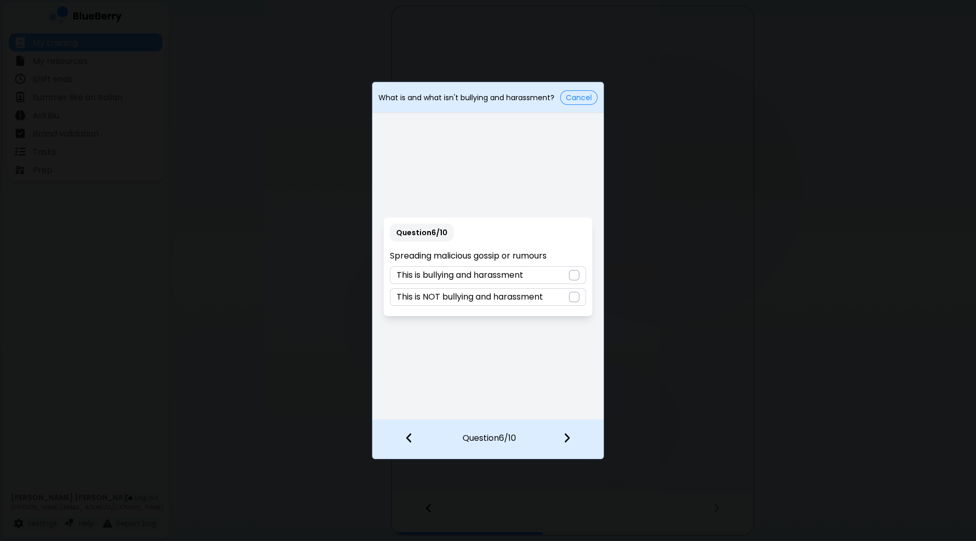
click at [577, 279] on div at bounding box center [574, 275] width 10 height 10
click at [566, 441] on img at bounding box center [566, 437] width 7 height 11
click at [579, 297] on div "This is bullying and harassment" at bounding box center [488, 297] width 196 height 18
click at [566, 436] on img at bounding box center [566, 437] width 7 height 11
click at [573, 282] on div at bounding box center [574, 281] width 10 height 10
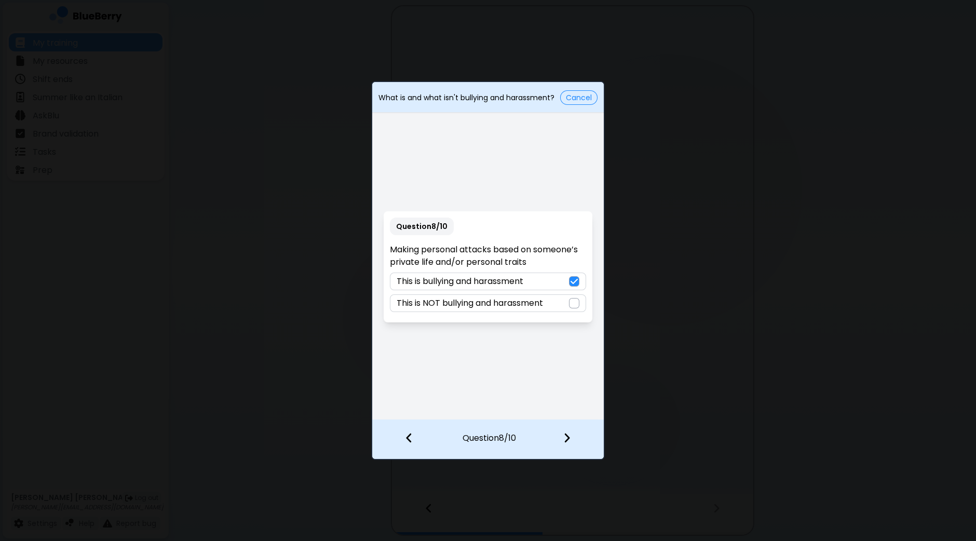
click at [569, 432] on div at bounding box center [573, 439] width 61 height 38
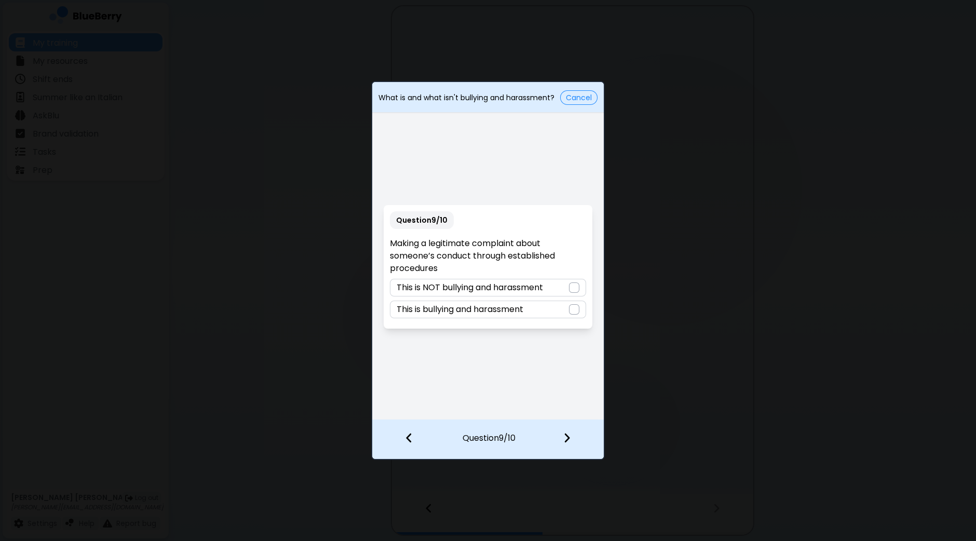
click at [573, 290] on div at bounding box center [574, 287] width 10 height 10
click at [563, 435] on div at bounding box center [573, 439] width 61 height 38
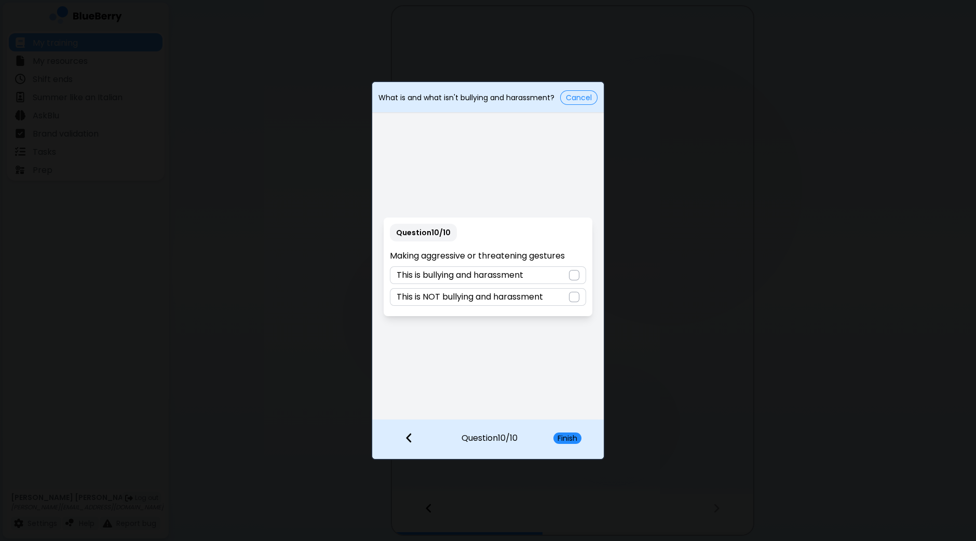
click at [575, 275] on div at bounding box center [574, 275] width 10 height 10
click at [562, 434] on button "Finish" at bounding box center [567, 437] width 28 height 11
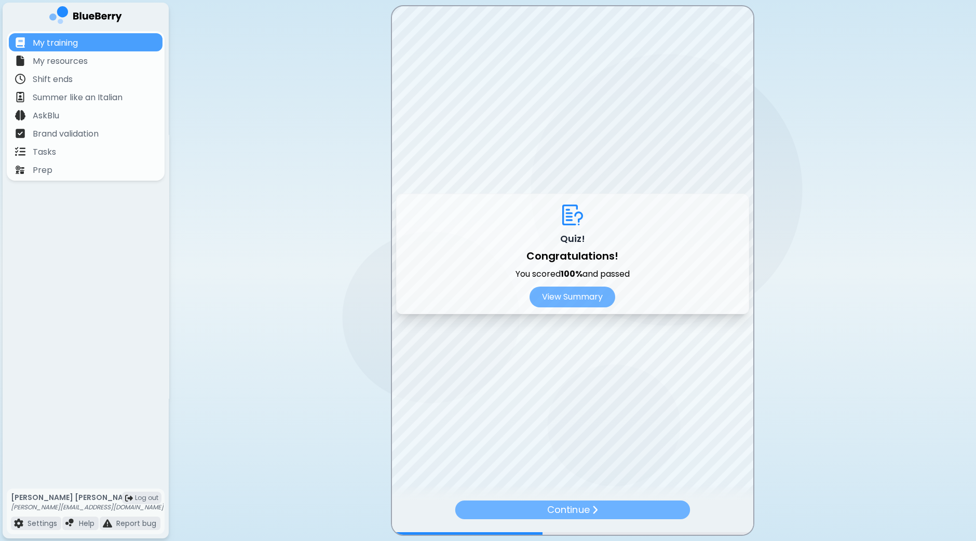
click at [557, 507] on p "Continue" at bounding box center [568, 510] width 42 height 15
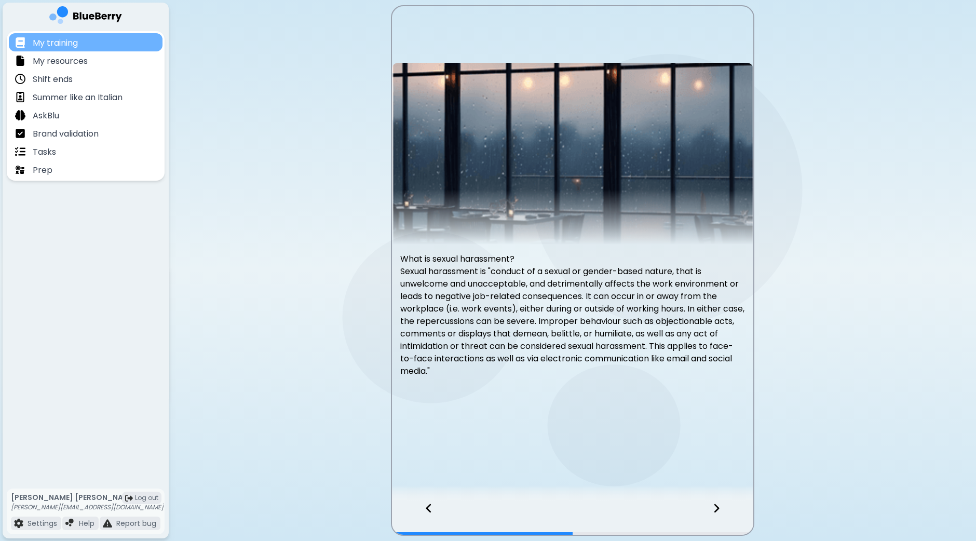
click at [71, 35] on div "My training" at bounding box center [86, 42] width 154 height 18
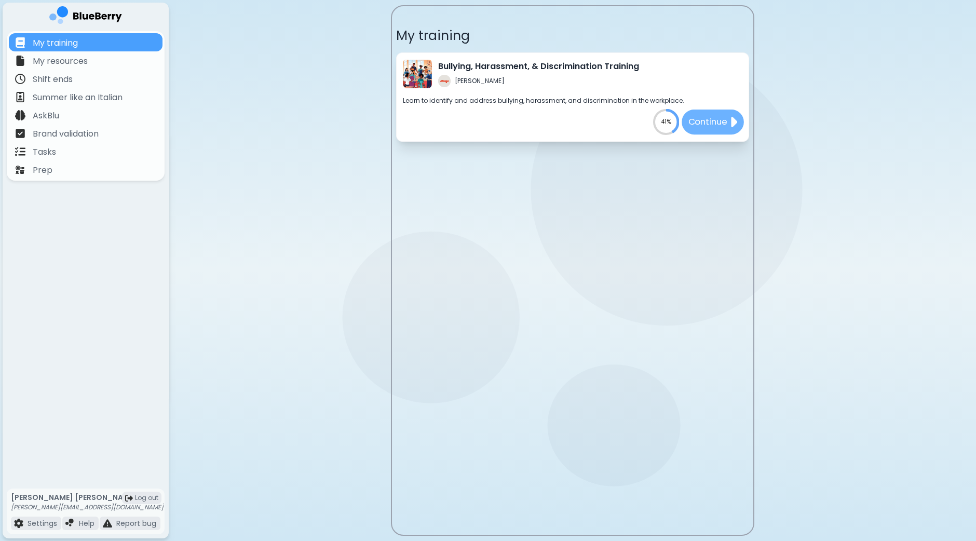
click at [716, 123] on p "Continue" at bounding box center [707, 122] width 39 height 13
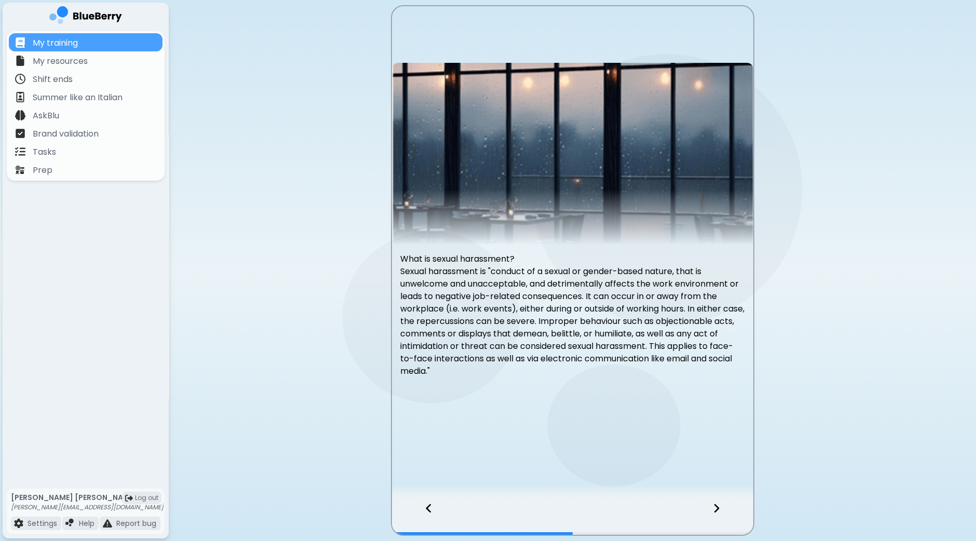
click at [721, 515] on div at bounding box center [722, 518] width 61 height 34
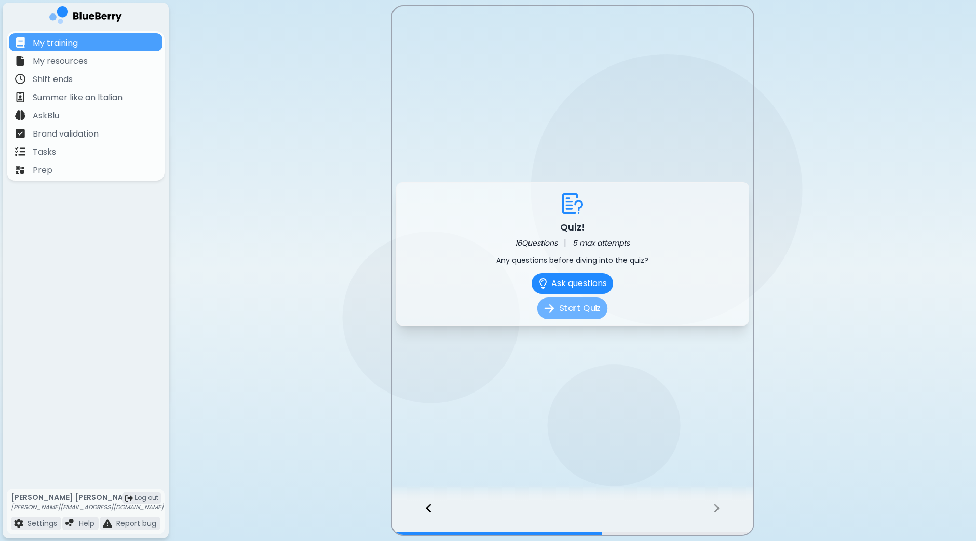
click at [566, 315] on button "Start Quiz" at bounding box center [572, 309] width 70 height 22
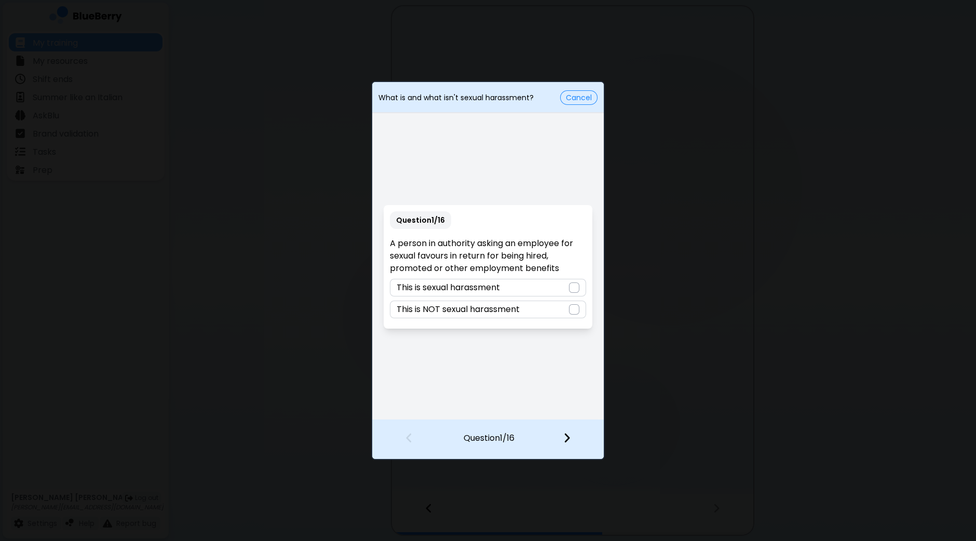
click at [575, 290] on div at bounding box center [574, 287] width 10 height 10
click at [567, 441] on img at bounding box center [566, 437] width 7 height 11
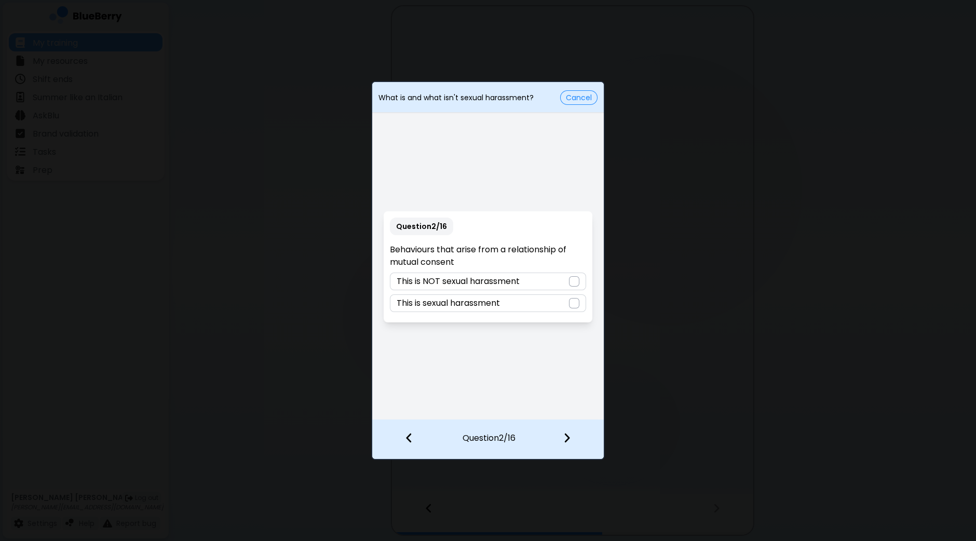
click at [576, 284] on div at bounding box center [574, 281] width 10 height 10
click at [563, 432] on div at bounding box center [573, 439] width 61 height 38
click at [579, 282] on div at bounding box center [574, 281] width 10 height 10
click at [574, 439] on div at bounding box center [573, 439] width 61 height 38
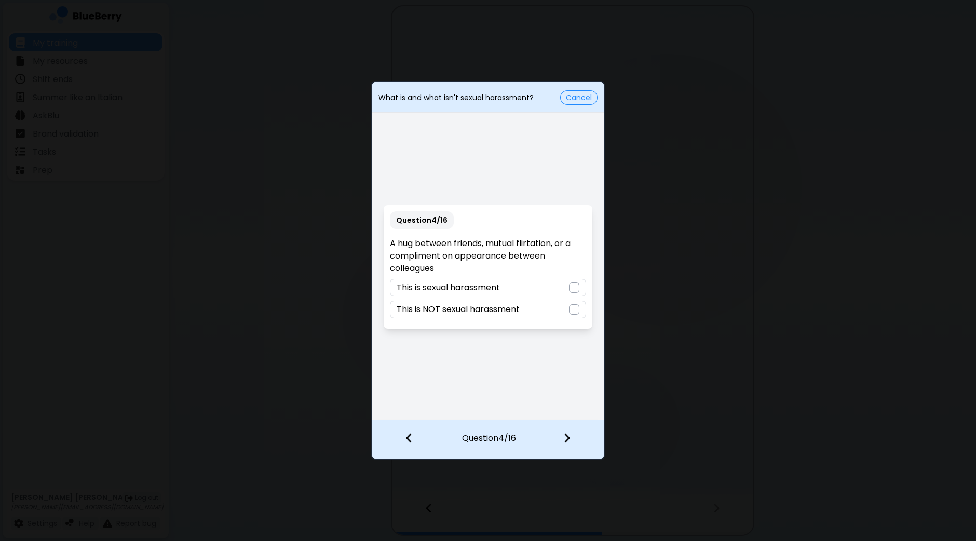
click at [576, 310] on div at bounding box center [574, 309] width 10 height 10
click at [567, 440] on img at bounding box center [566, 437] width 7 height 11
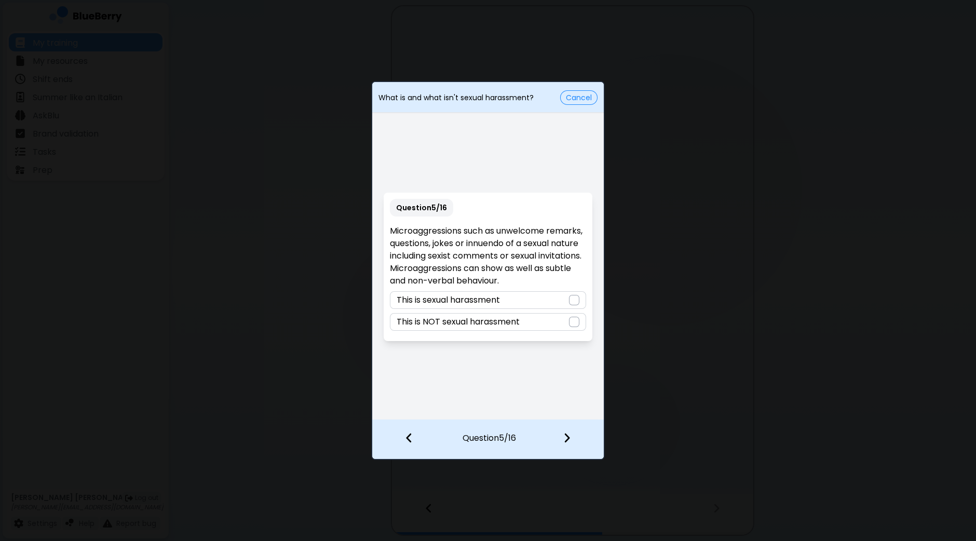
click at [576, 301] on div at bounding box center [574, 300] width 10 height 10
click at [564, 442] on img at bounding box center [566, 437] width 7 height 11
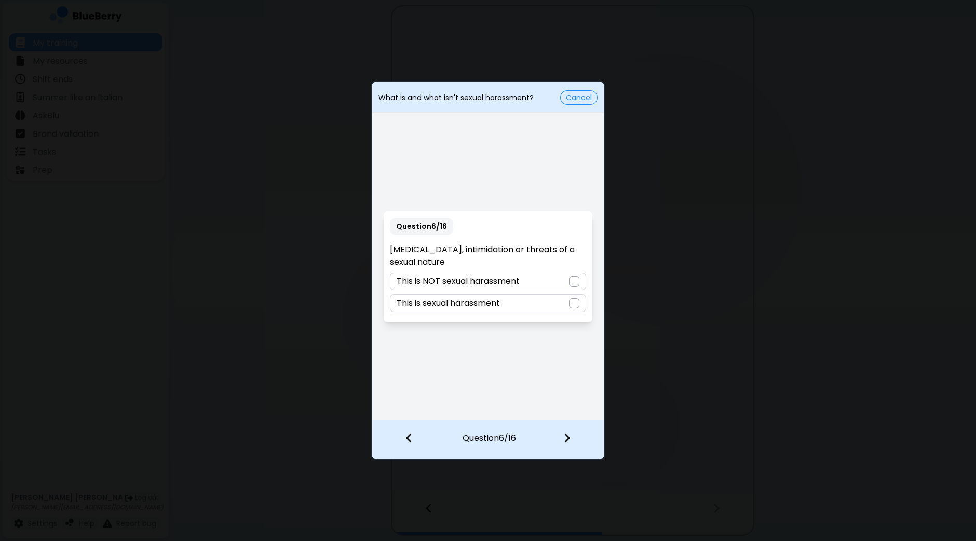
click at [576, 303] on div at bounding box center [574, 303] width 10 height 10
click at [563, 439] on img at bounding box center [566, 437] width 7 height 11
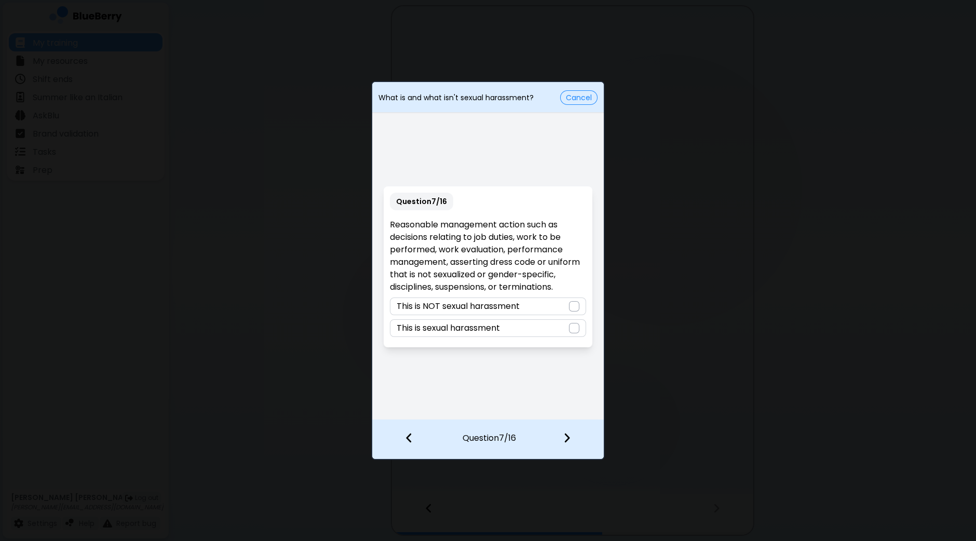
click at [574, 307] on div at bounding box center [574, 306] width 10 height 10
click at [570, 443] on img at bounding box center [566, 437] width 7 height 11
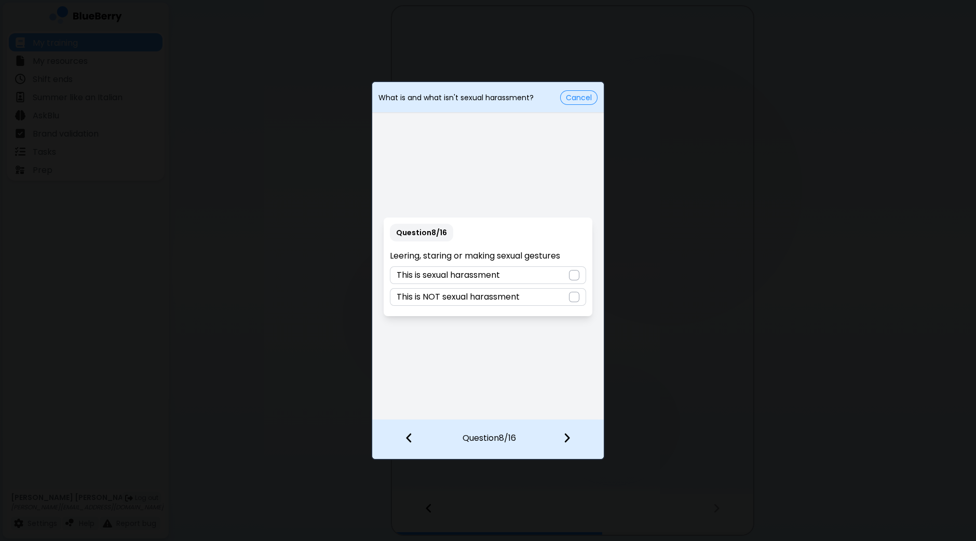
click at [575, 283] on div "This is sexual harassment" at bounding box center [488, 275] width 196 height 18
click at [571, 435] on img at bounding box center [566, 437] width 7 height 11
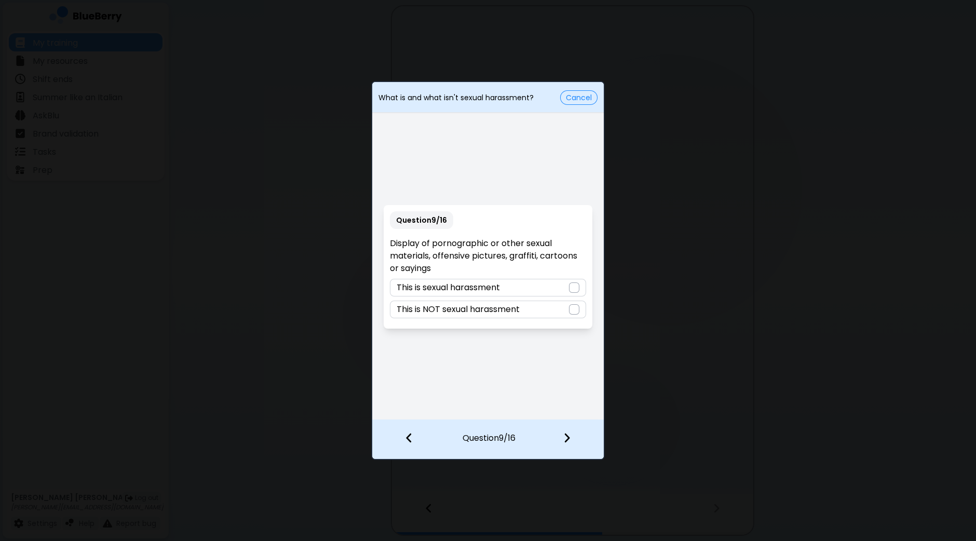
click at [571, 288] on div at bounding box center [574, 287] width 10 height 10
click at [564, 437] on img at bounding box center [566, 437] width 7 height 11
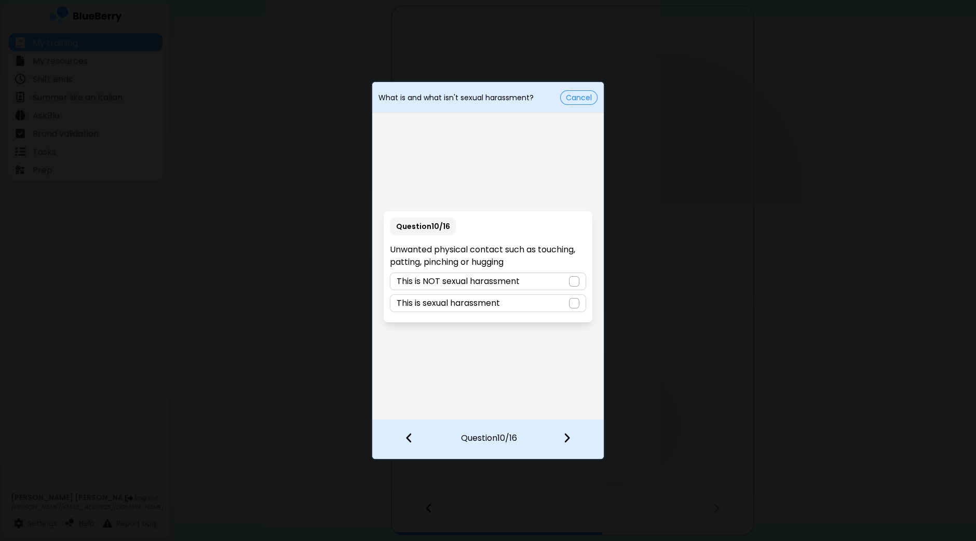
click at [574, 303] on div at bounding box center [574, 303] width 10 height 10
click at [566, 432] on div at bounding box center [573, 439] width 61 height 38
click at [579, 298] on div "This is NOT sexual harassment" at bounding box center [488, 303] width 196 height 18
click at [569, 443] on img at bounding box center [566, 437] width 7 height 11
click at [573, 282] on div at bounding box center [574, 281] width 10 height 10
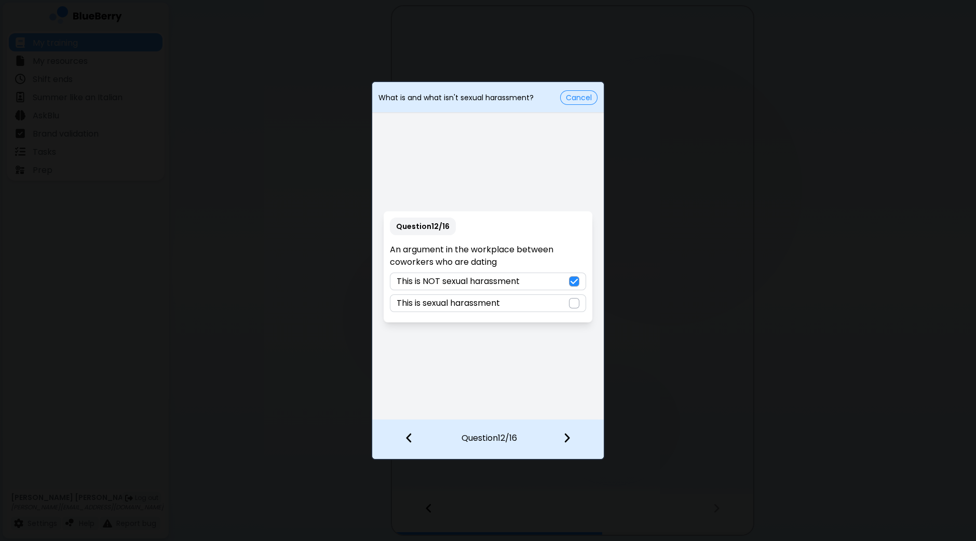
click at [565, 440] on img at bounding box center [566, 437] width 7 height 11
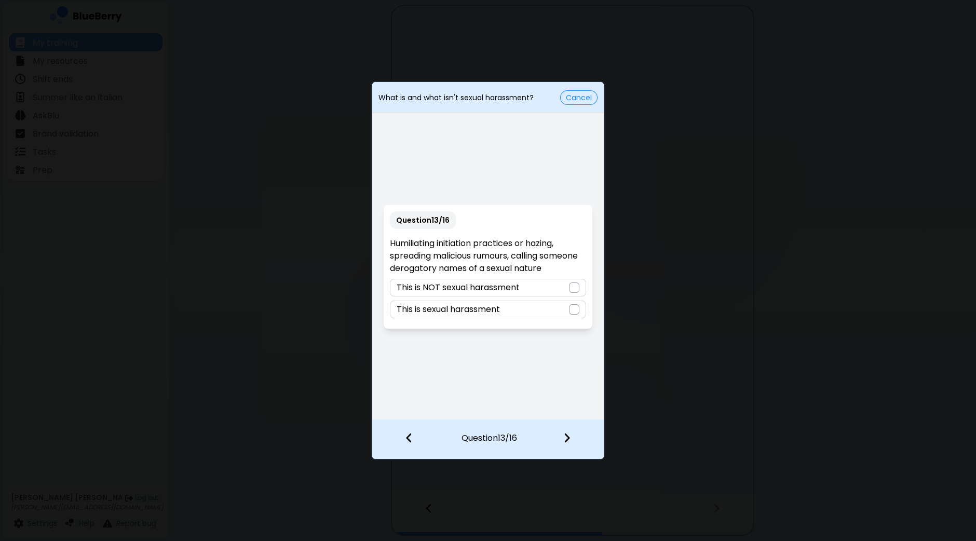
click at [576, 308] on div at bounding box center [574, 309] width 10 height 10
click at [565, 439] on img at bounding box center [566, 437] width 7 height 11
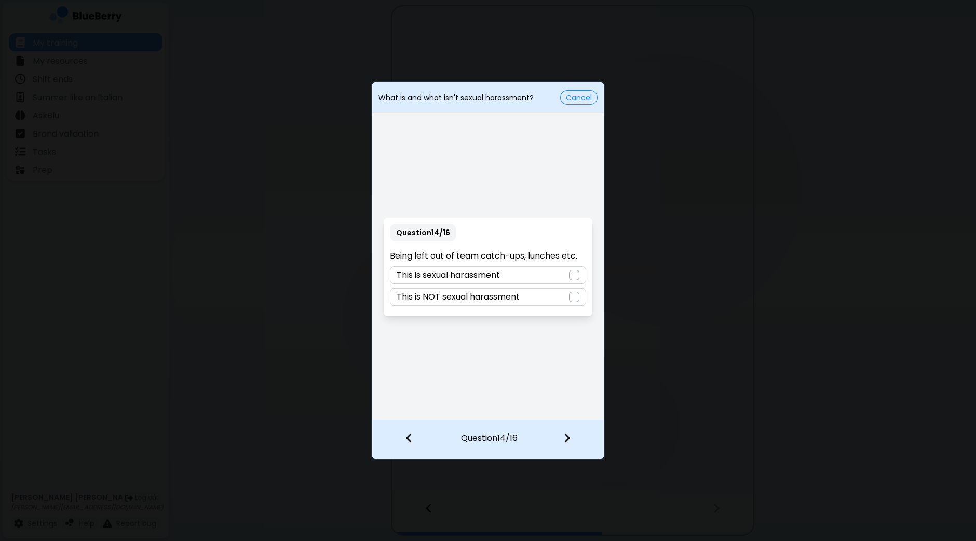
click at [575, 300] on div at bounding box center [574, 297] width 10 height 10
click at [569, 432] on div at bounding box center [573, 439] width 61 height 38
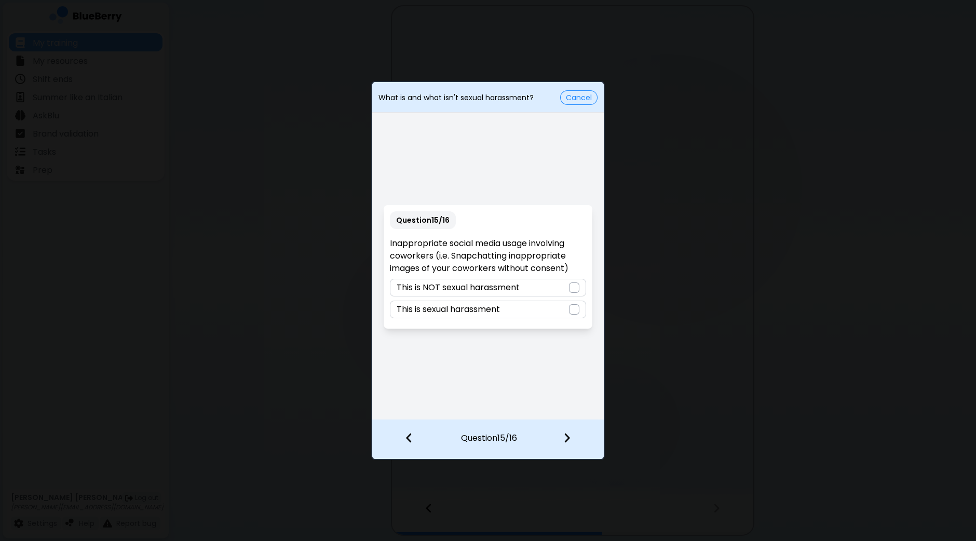
click at [575, 310] on div at bounding box center [574, 309] width 10 height 10
click at [569, 441] on img at bounding box center [566, 437] width 7 height 11
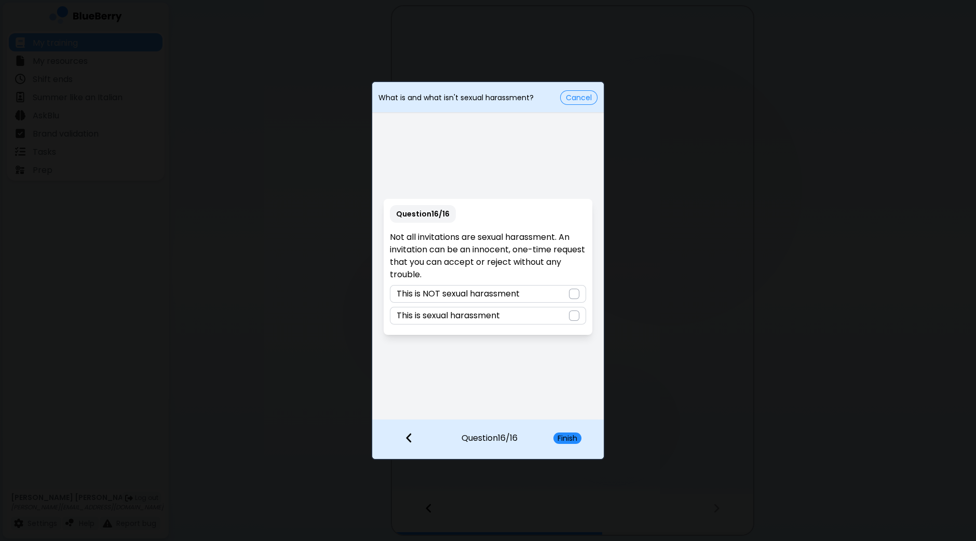
click at [577, 296] on div at bounding box center [574, 294] width 10 height 10
click at [568, 441] on button "Finish" at bounding box center [567, 437] width 28 height 11
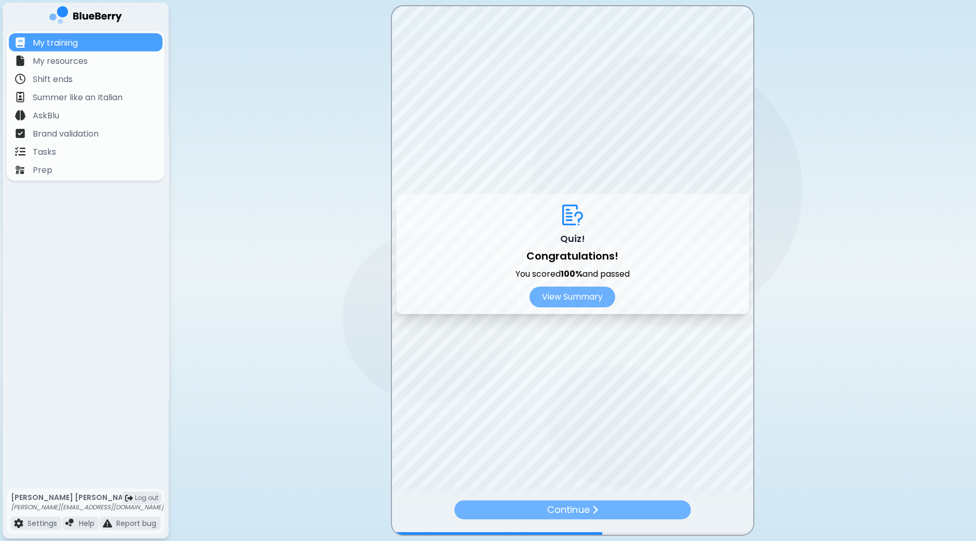
click at [565, 501] on div "Continue" at bounding box center [572, 509] width 236 height 19
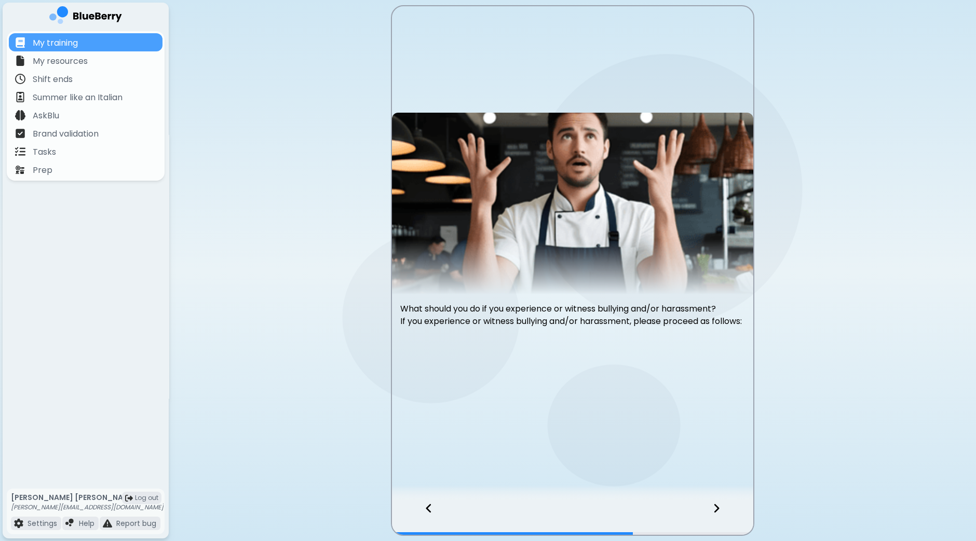
click at [714, 508] on icon at bounding box center [716, 508] width 7 height 11
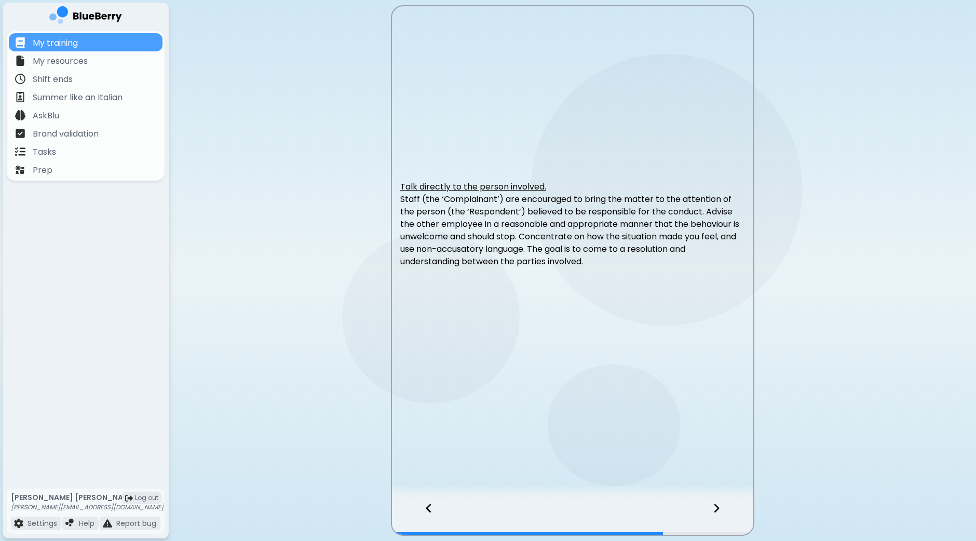
click at [714, 508] on icon at bounding box center [716, 508] width 7 height 11
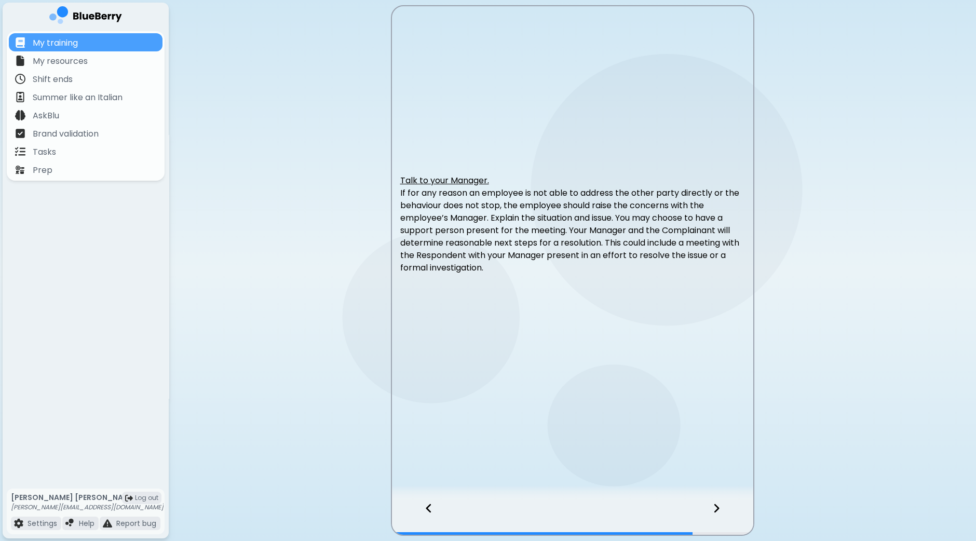
click at [714, 508] on icon at bounding box center [716, 508] width 7 height 11
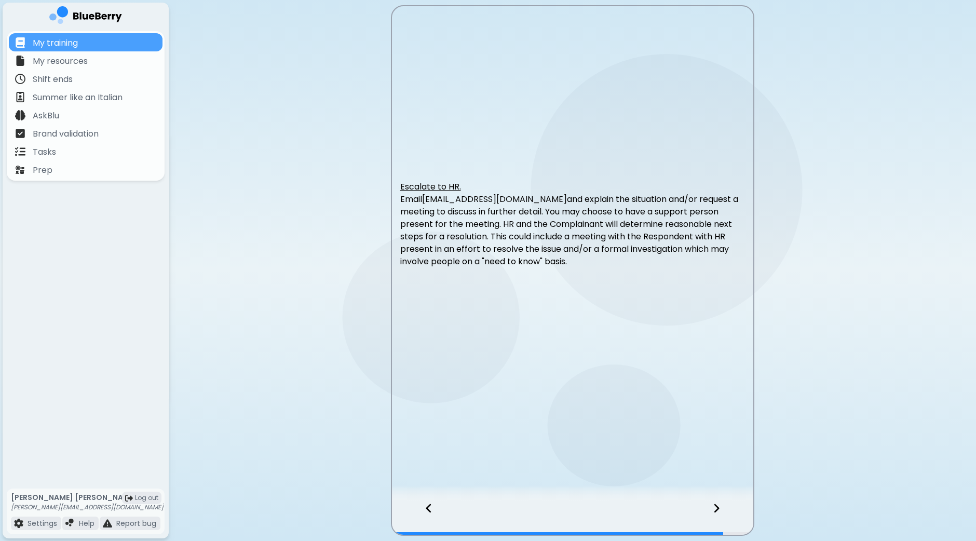
click at [714, 508] on icon at bounding box center [716, 508] width 7 height 11
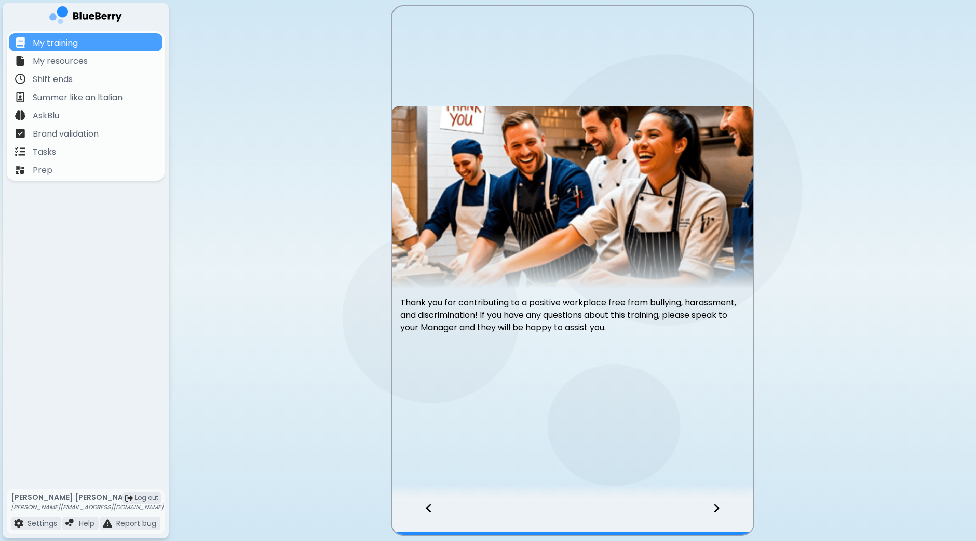
click at [718, 509] on icon at bounding box center [716, 508] width 5 height 9
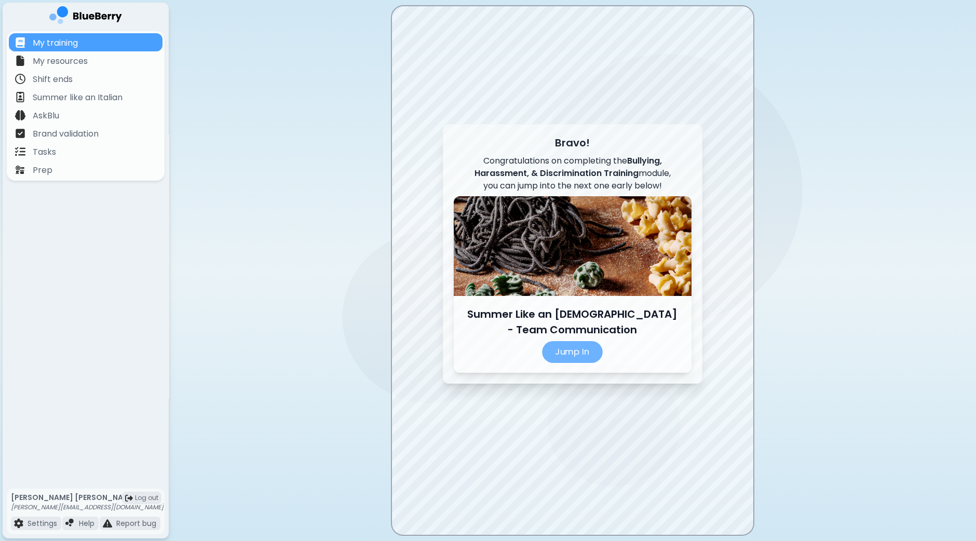
click at [578, 355] on p "Jump In" at bounding box center [572, 352] width 61 height 22
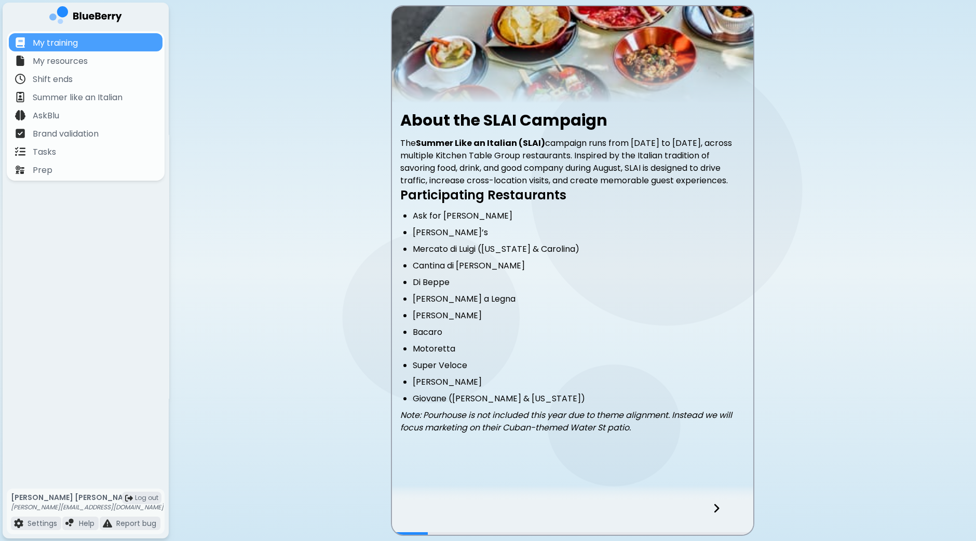
scroll to position [97, 0]
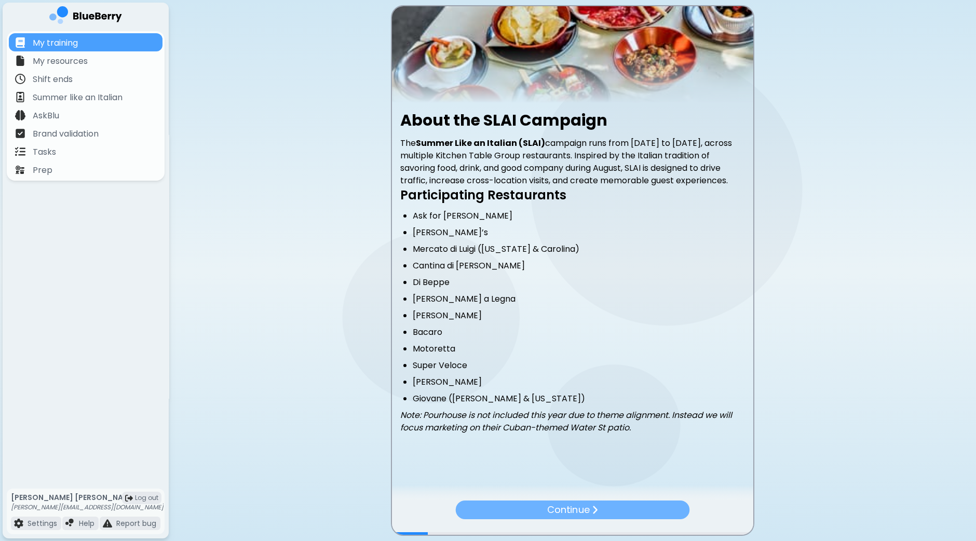
click at [602, 507] on div "Continue" at bounding box center [572, 510] width 234 height 19
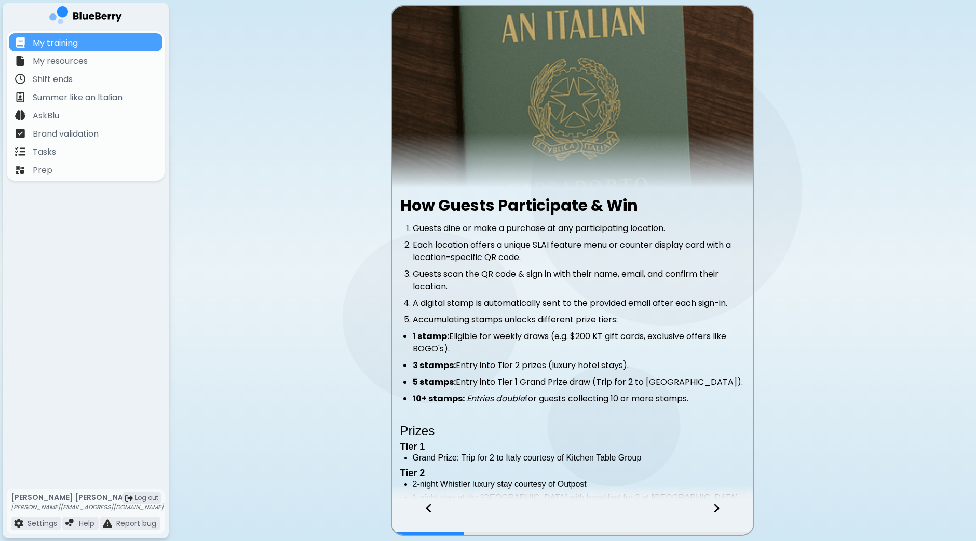
scroll to position [125, 0]
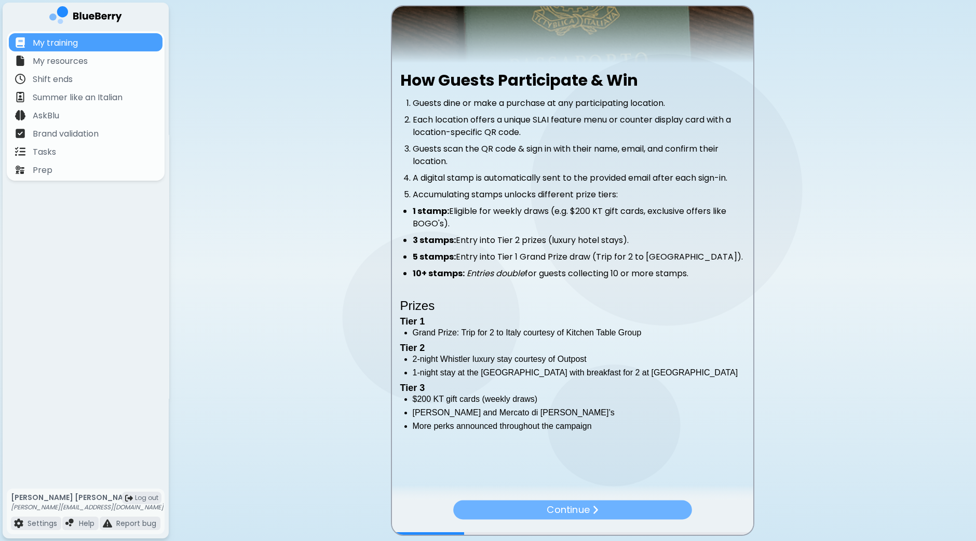
click at [613, 507] on div "Continue" at bounding box center [572, 509] width 239 height 19
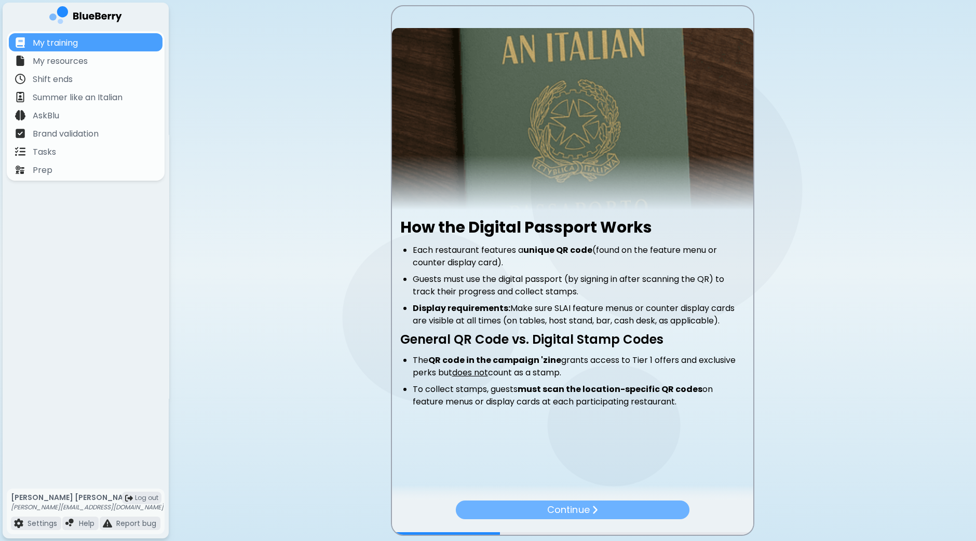
click at [576, 509] on p "Continue" at bounding box center [568, 510] width 42 height 15
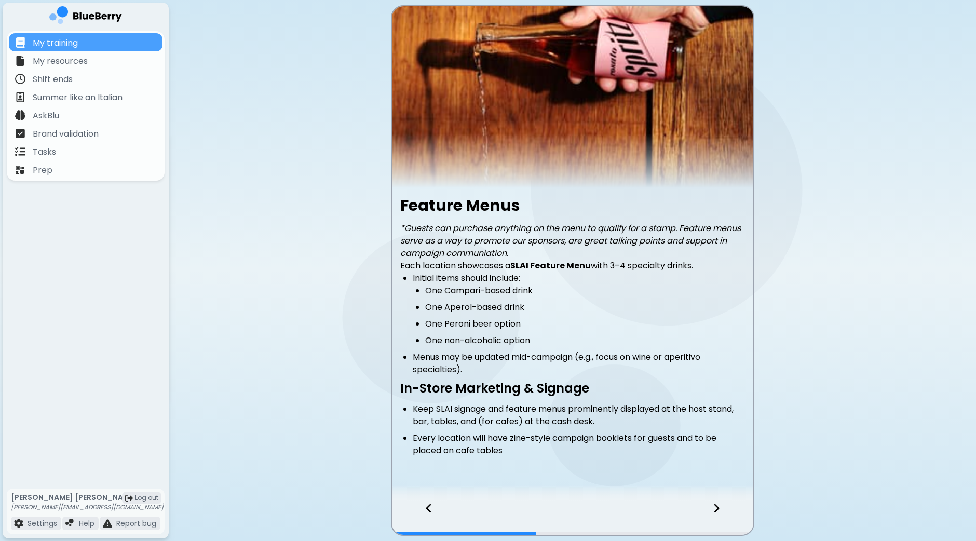
scroll to position [26, 0]
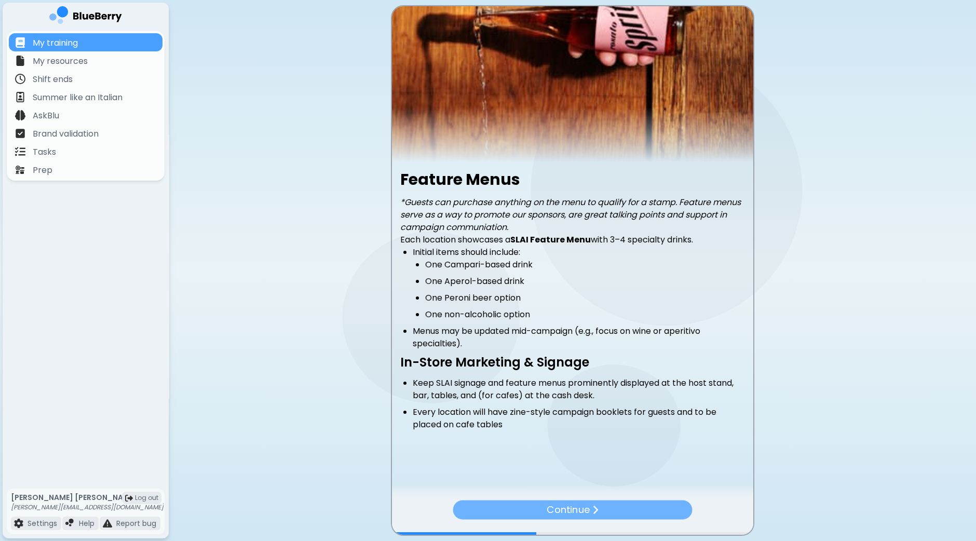
click at [649, 507] on div "Continue" at bounding box center [572, 509] width 239 height 19
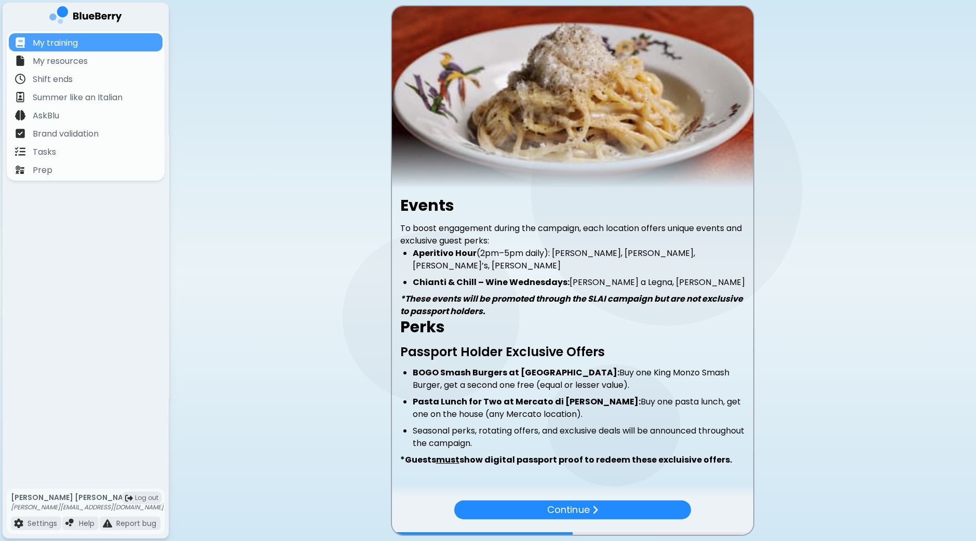
scroll to position [19, 0]
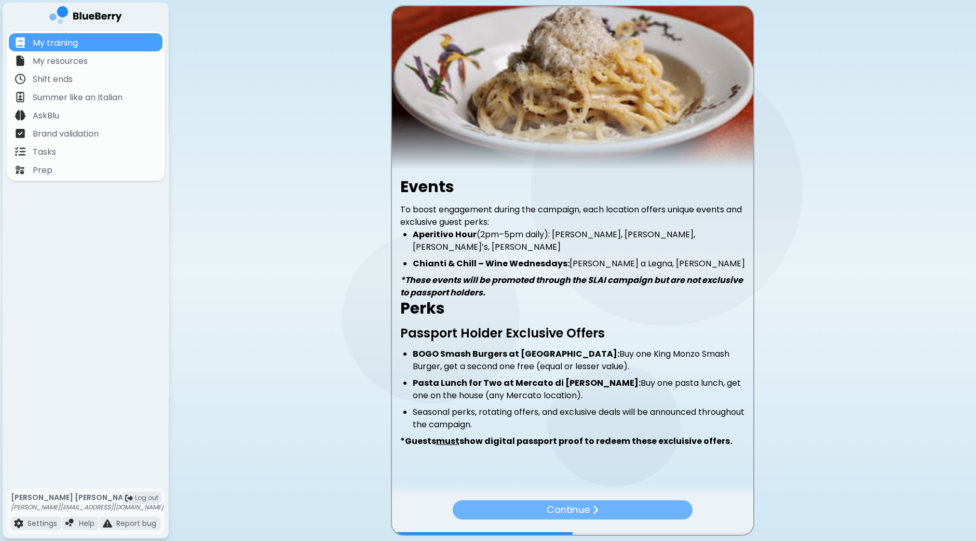
click at [613, 510] on div "Continue" at bounding box center [572, 509] width 240 height 19
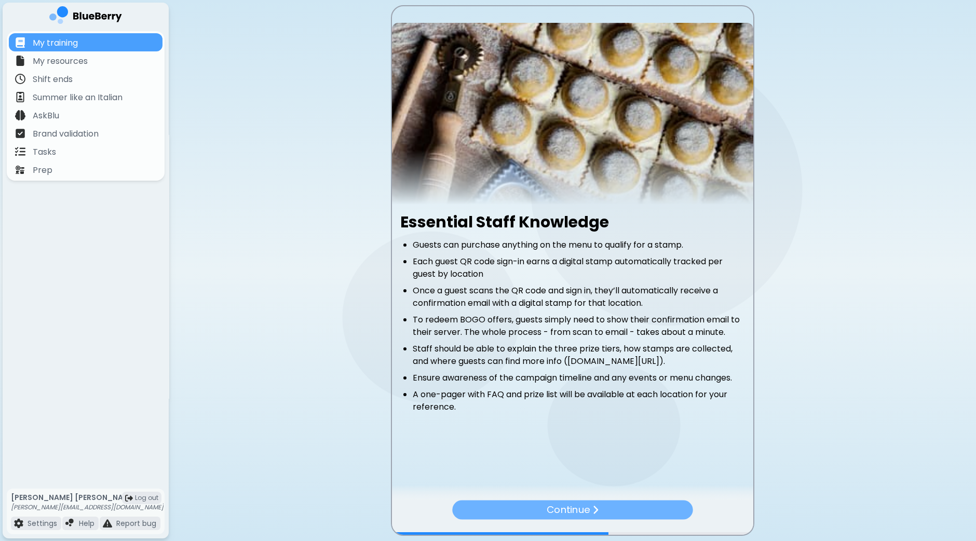
click at [609, 510] on div "Continue" at bounding box center [572, 509] width 240 height 19
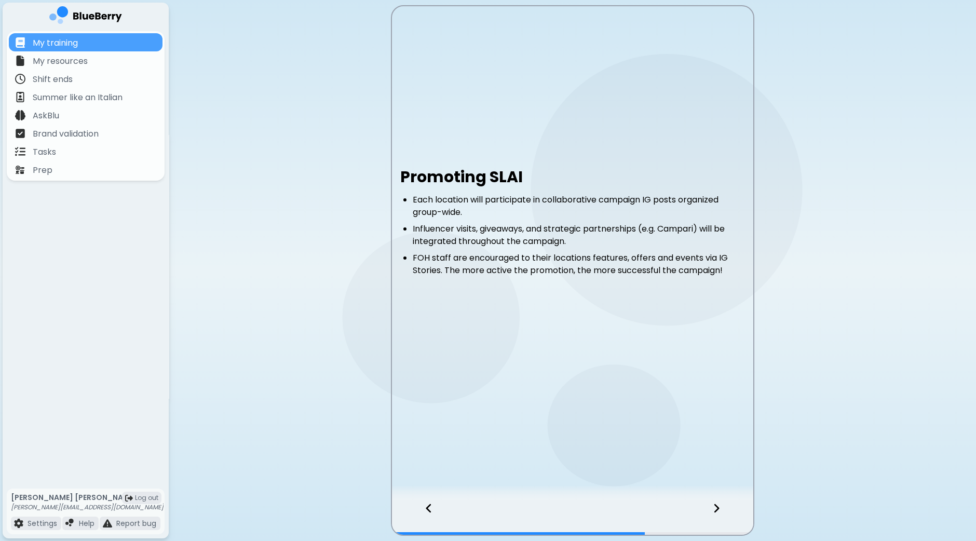
click at [715, 515] on div at bounding box center [722, 518] width 61 height 34
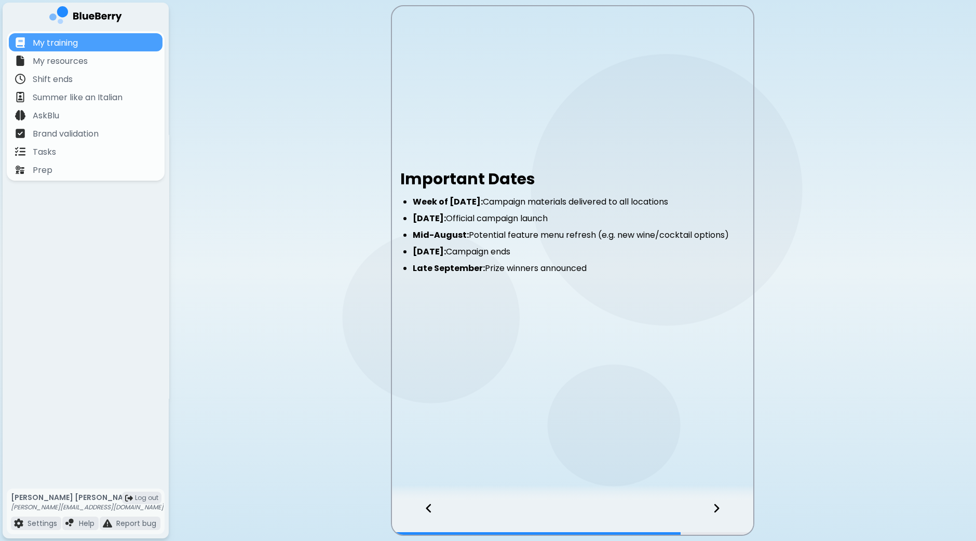
click at [716, 512] on icon at bounding box center [716, 508] width 7 height 11
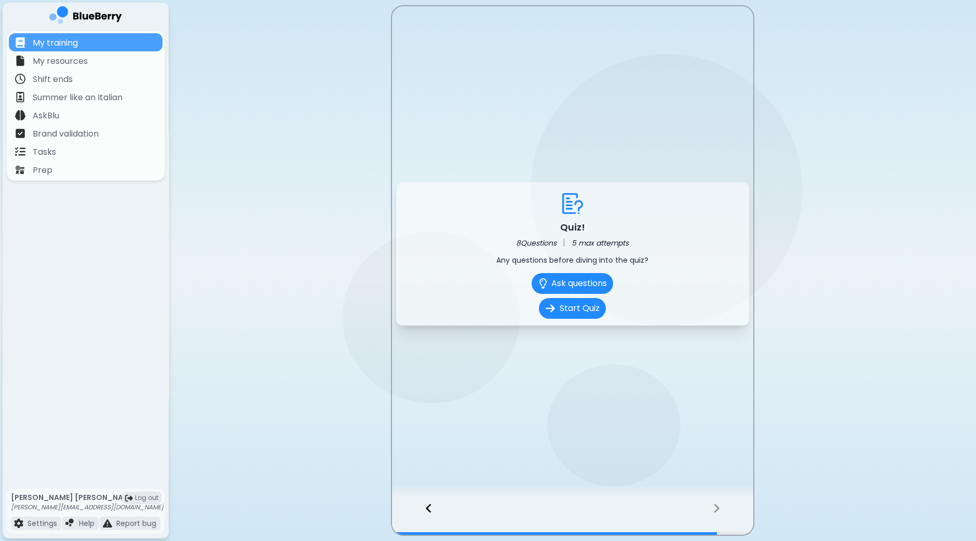
drag, startPoint x: 716, startPoint y: 512, endPoint x: 610, endPoint y: 418, distance: 142.0
click at [670, 478] on div "Quiz! 8 Questions | 5 max attempts Any questions before diving into the quiz? A…" at bounding box center [572, 270] width 361 height 528
click at [571, 313] on button "Start Quiz" at bounding box center [572, 309] width 70 height 22
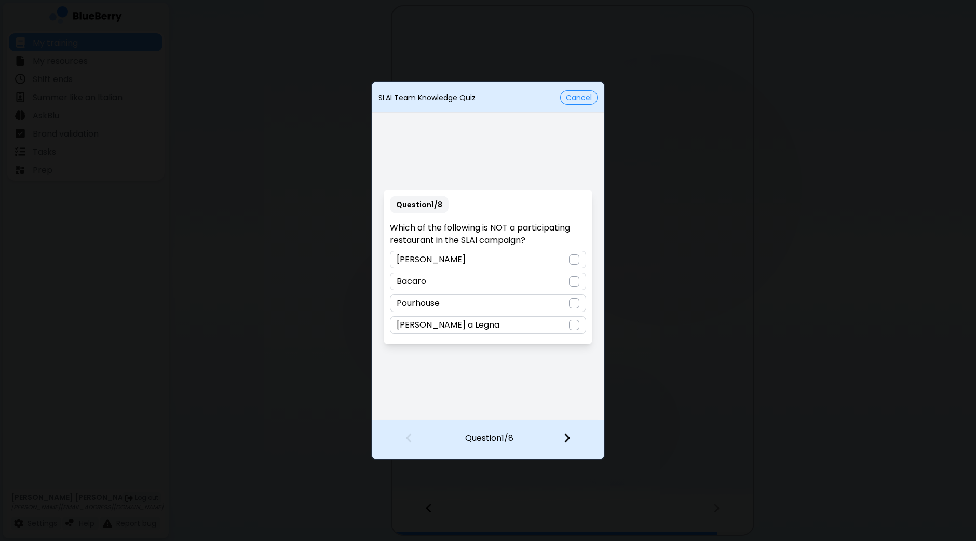
click at [574, 301] on div at bounding box center [574, 303] width 10 height 10
click at [572, 447] on div at bounding box center [573, 439] width 61 height 38
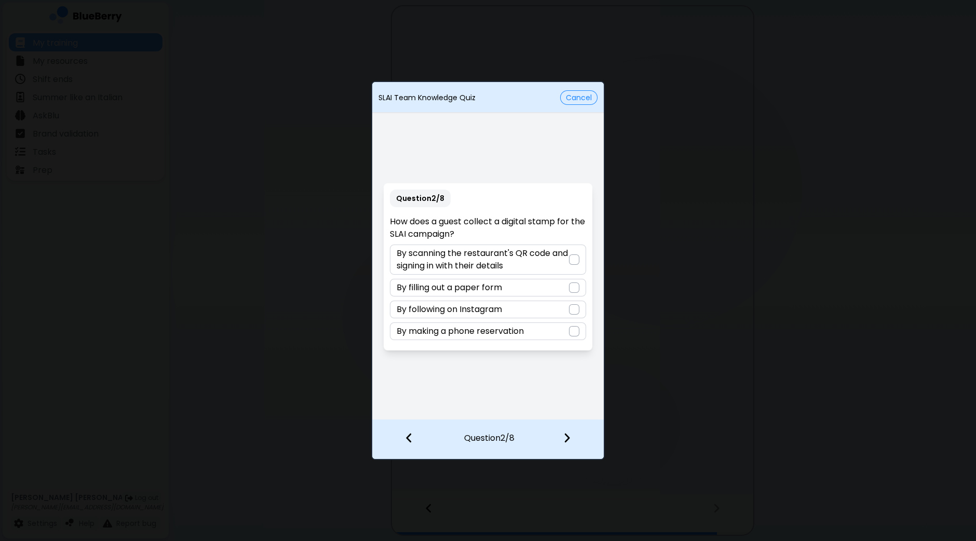
click at [576, 258] on div at bounding box center [574, 259] width 10 height 10
click at [563, 440] on div at bounding box center [573, 439] width 61 height 38
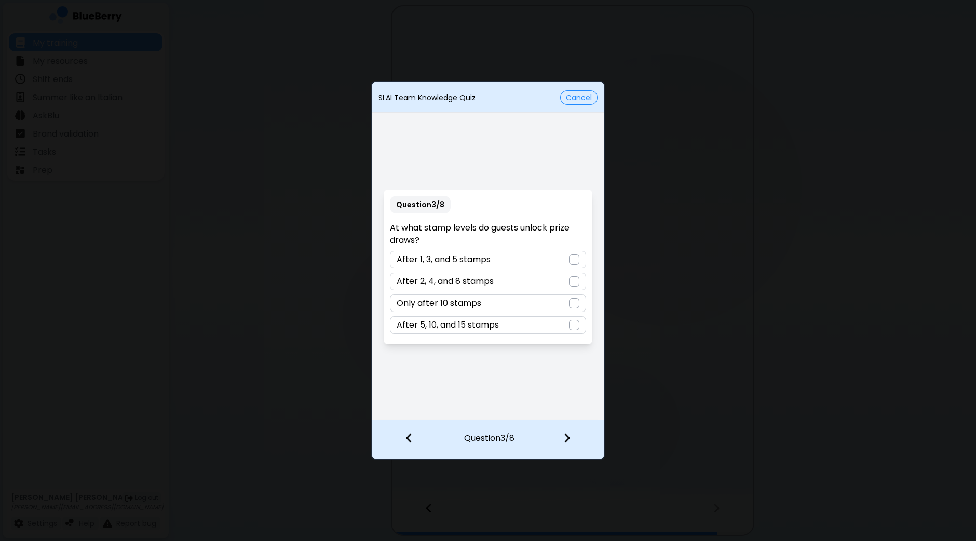
click at [576, 263] on div at bounding box center [574, 259] width 10 height 10
click at [564, 434] on img at bounding box center [566, 437] width 7 height 11
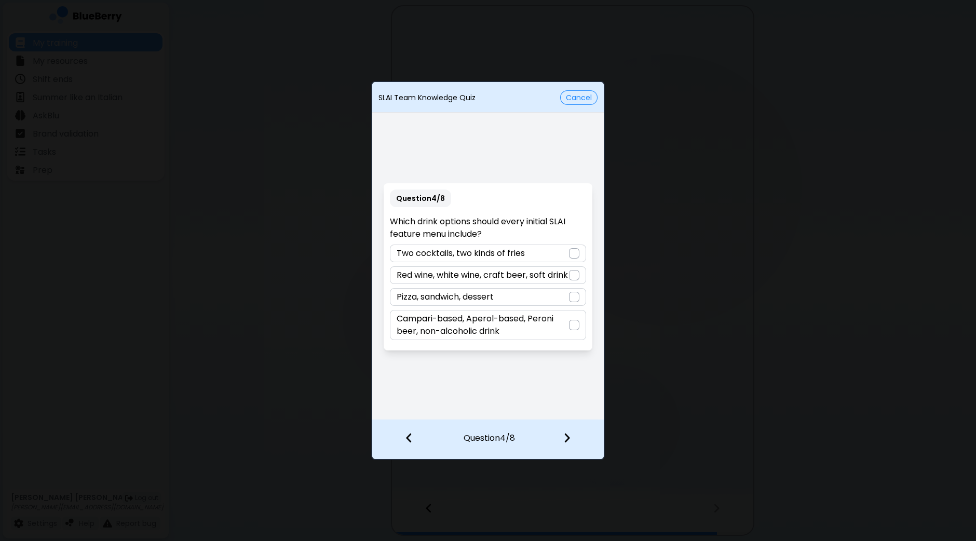
click at [574, 326] on div at bounding box center [574, 325] width 10 height 10
click at [561, 439] on div at bounding box center [573, 439] width 61 height 38
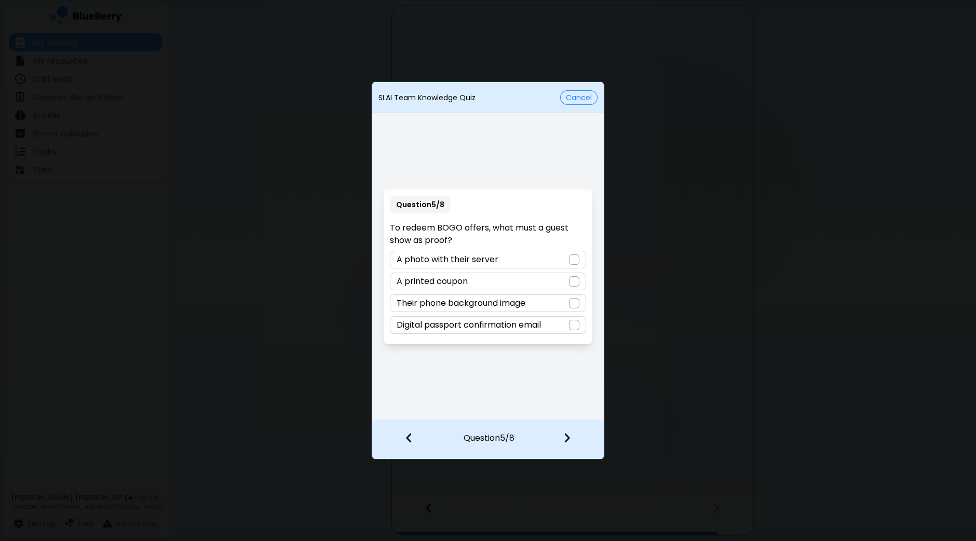
click at [579, 323] on div at bounding box center [574, 325] width 10 height 10
click at [560, 435] on div at bounding box center [573, 439] width 61 height 38
click at [576, 322] on div at bounding box center [574, 325] width 10 height 10
click at [564, 445] on div at bounding box center [573, 439] width 61 height 38
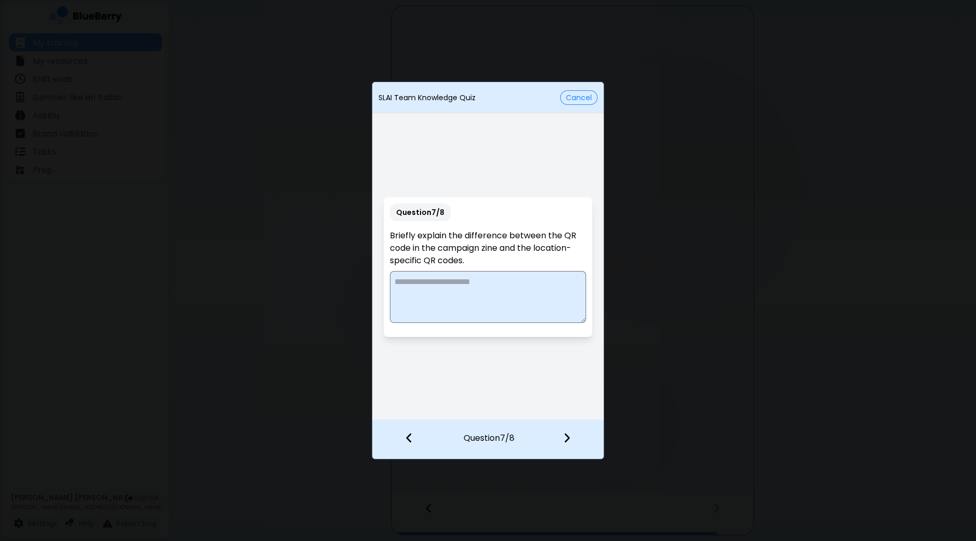
click at [539, 294] on textarea at bounding box center [488, 297] width 196 height 52
type textarea "**"
type textarea "**********"
click at [563, 433] on img at bounding box center [566, 437] width 7 height 11
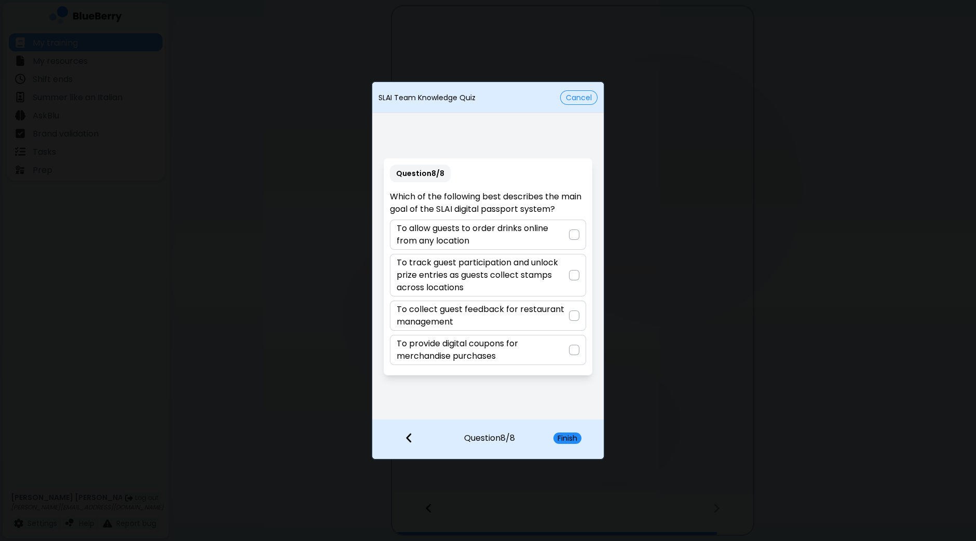
click at [574, 275] on div at bounding box center [574, 275] width 10 height 10
click at [561, 439] on button "Finish" at bounding box center [567, 437] width 28 height 11
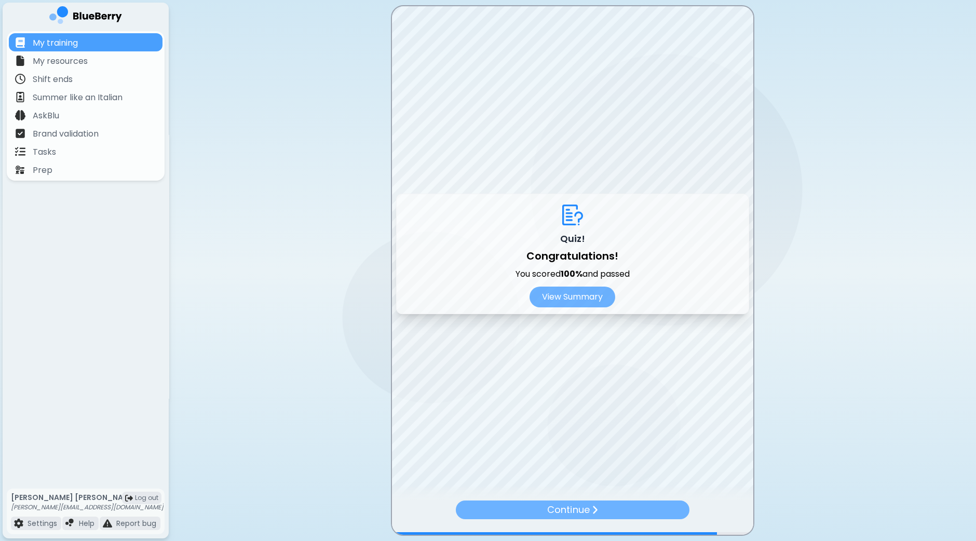
click at [568, 509] on p "Continue" at bounding box center [568, 510] width 42 height 15
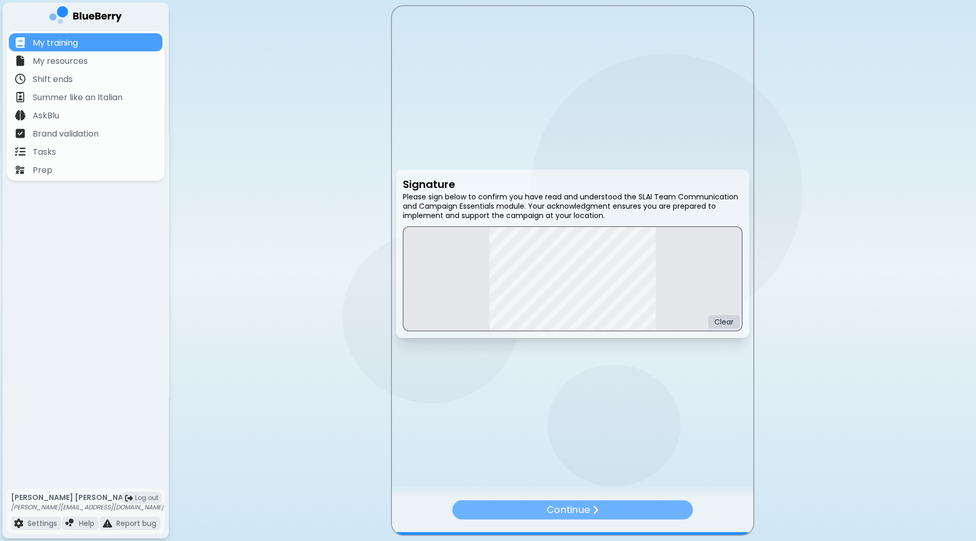
click at [562, 508] on p "Continue" at bounding box center [568, 509] width 43 height 15
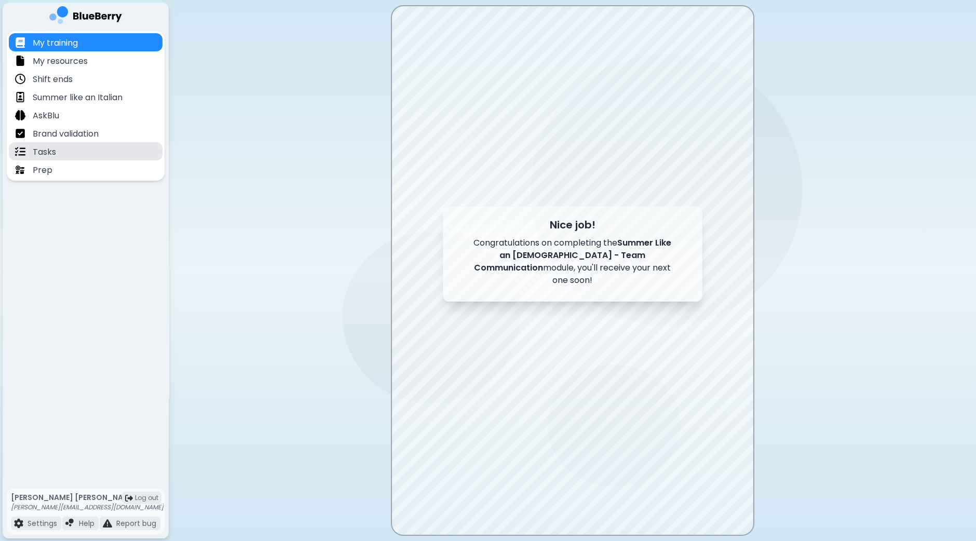
click at [64, 148] on div "Tasks" at bounding box center [86, 151] width 154 height 18
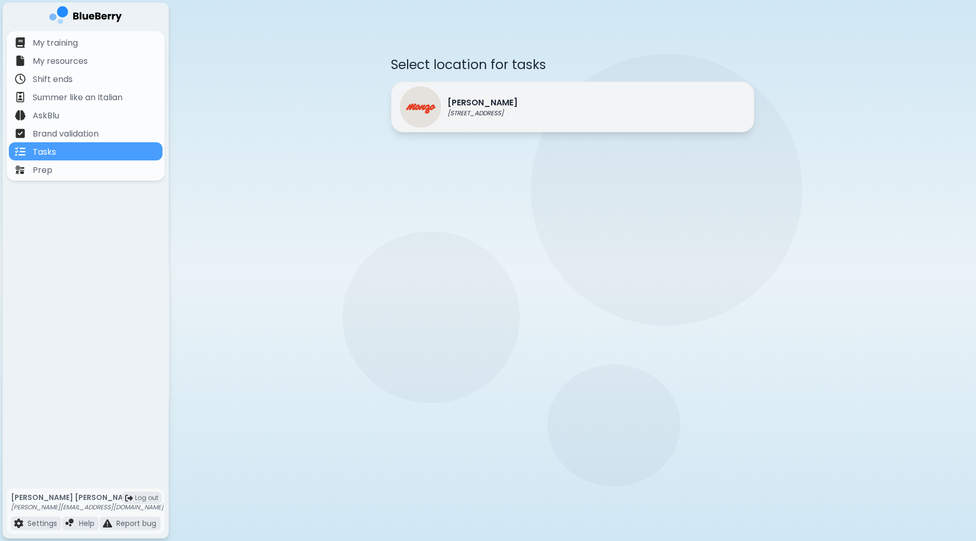
click at [508, 118] on div "Monzo 1401 Granville St, Vancouver" at bounding box center [459, 107] width 118 height 42
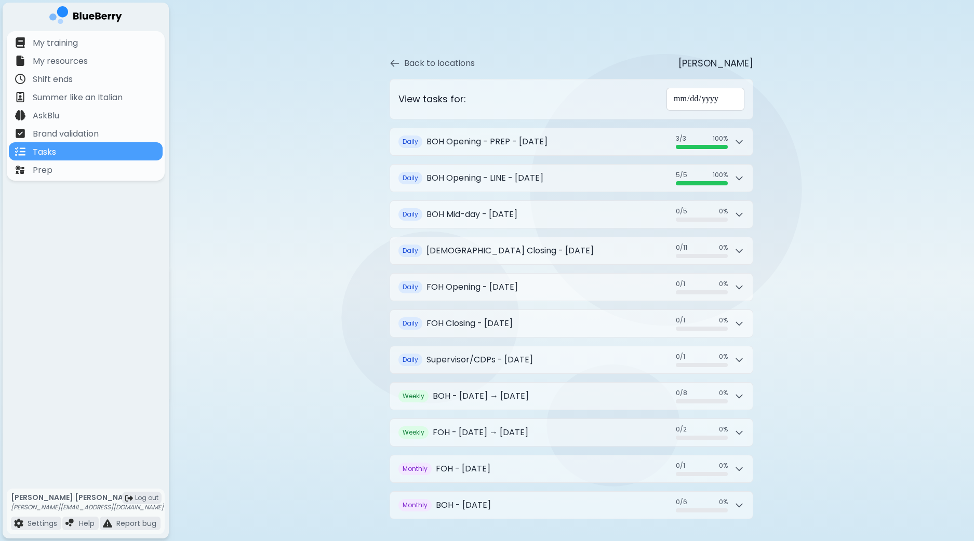
click at [344, 224] on div "**********" at bounding box center [571, 285] width 465 height 501
